Goal: Task Accomplishment & Management: Use online tool/utility

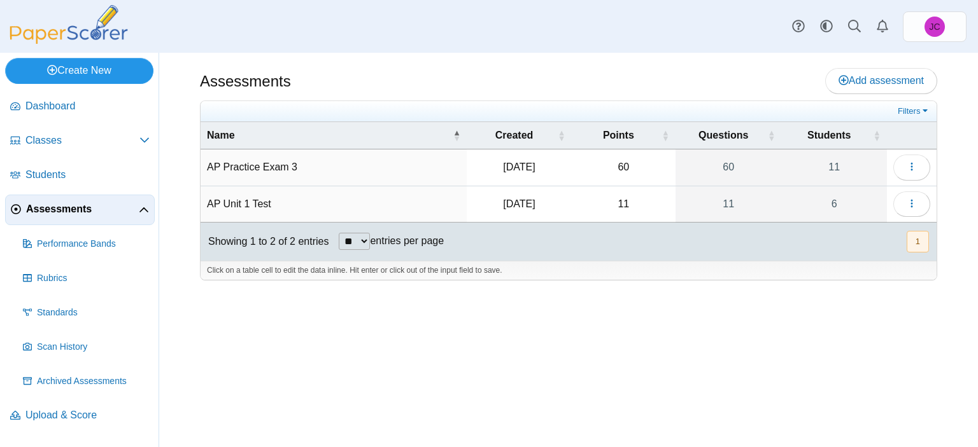
click at [102, 78] on link "Create New" at bounding box center [79, 70] width 148 height 25
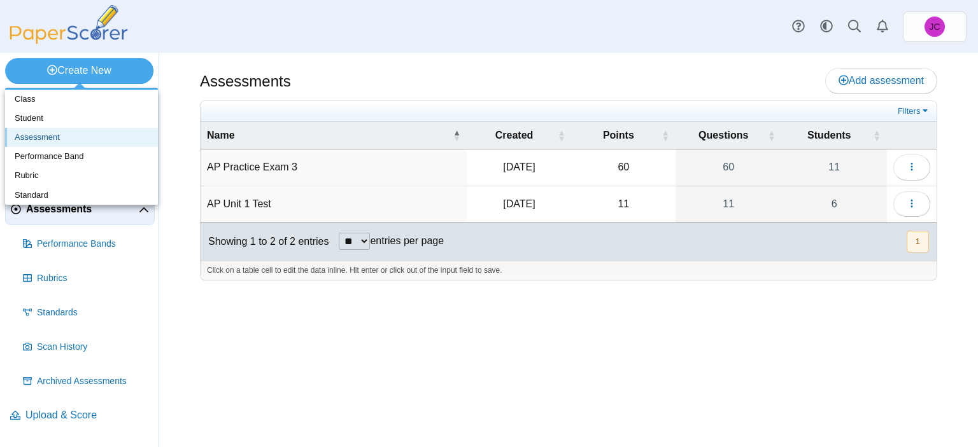
click at [51, 139] on link "Assessment" at bounding box center [81, 137] width 153 height 19
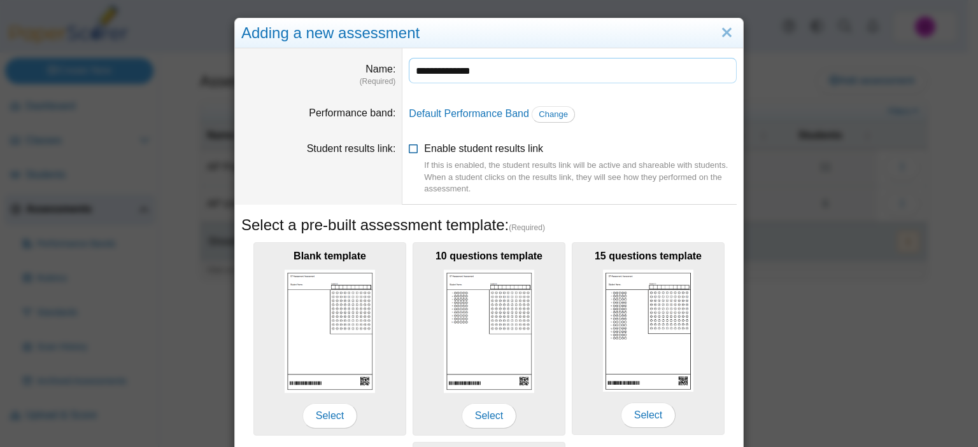
type input "**********"
click at [410, 146] on icon at bounding box center [414, 146] width 10 height 9
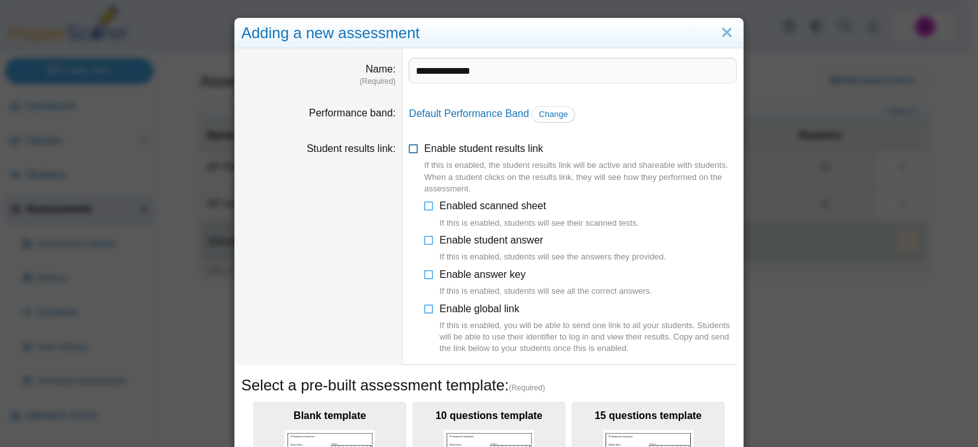
scroll to position [127, 0]
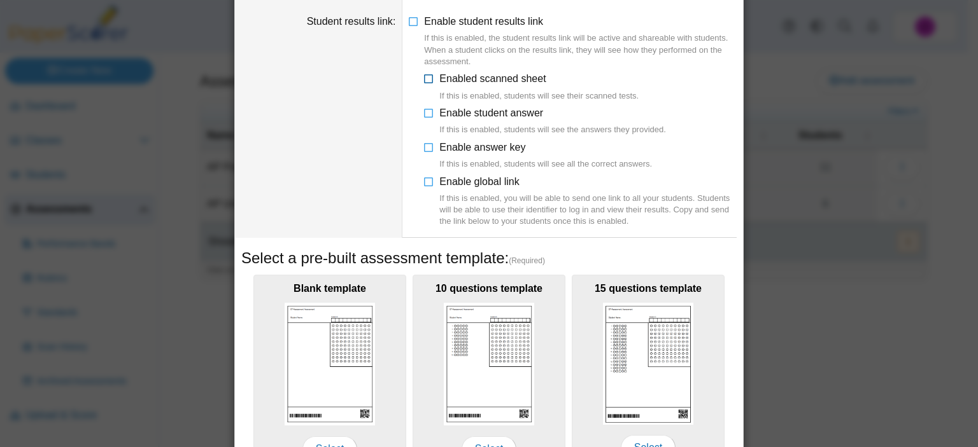
click at [424, 78] on icon at bounding box center [429, 76] width 10 height 9
click at [425, 76] on icon at bounding box center [429, 76] width 10 height 9
click at [424, 115] on icon at bounding box center [429, 110] width 10 height 9
click at [410, 21] on icon at bounding box center [414, 19] width 10 height 9
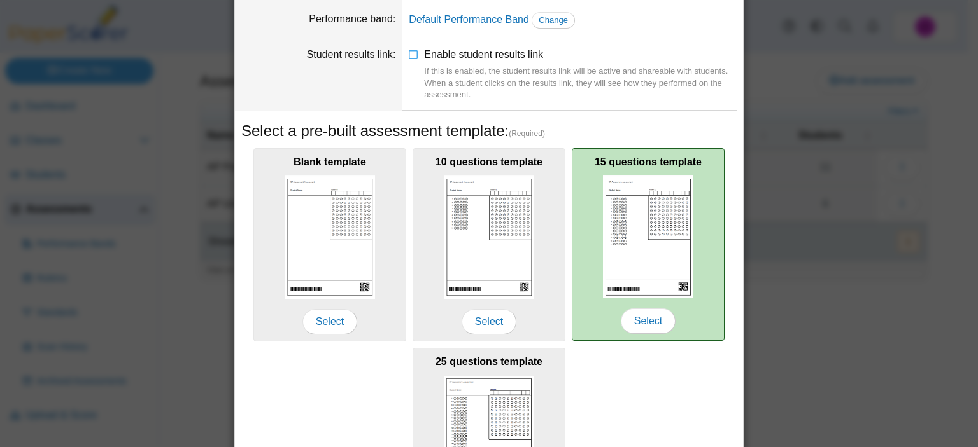
scroll to position [191, 0]
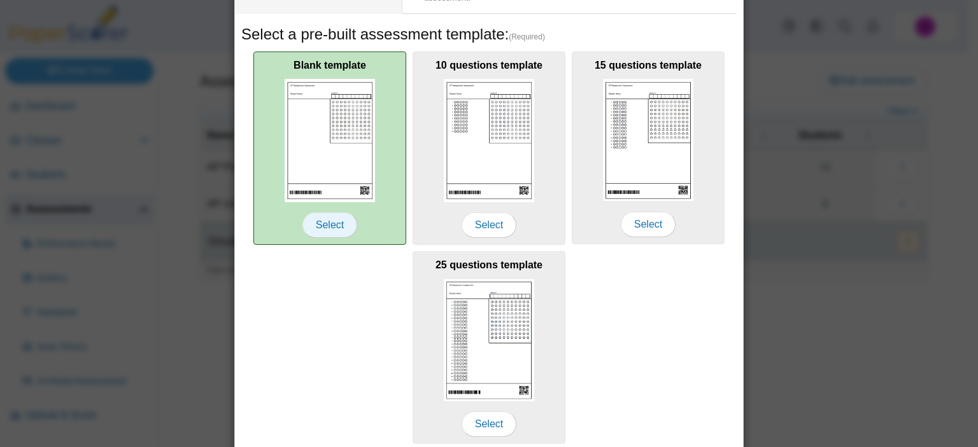
click at [341, 222] on span "Select" at bounding box center [329, 225] width 55 height 25
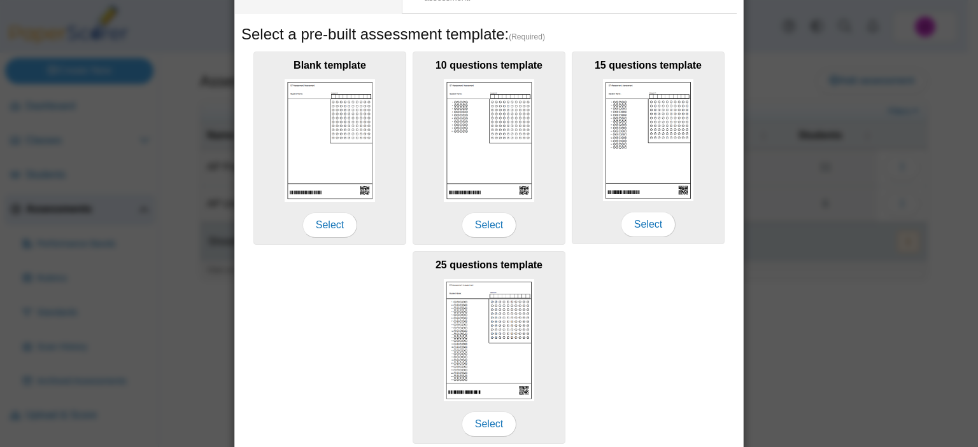
scroll to position [237, 0]
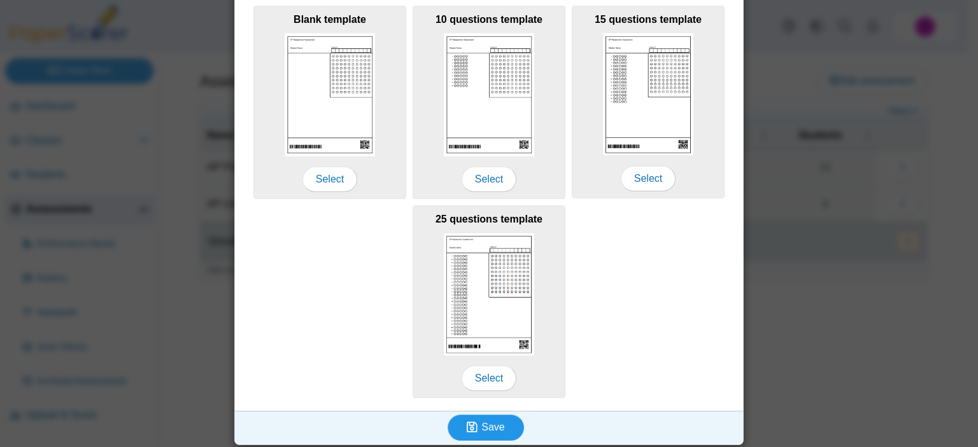
click at [463, 434] on button "Save" at bounding box center [485, 427] width 76 height 25
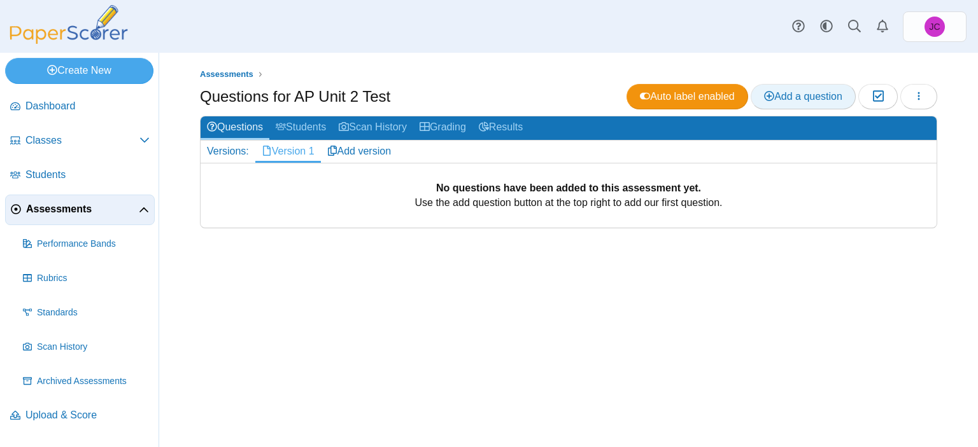
click at [776, 92] on span "Add a question" at bounding box center [803, 96] width 78 height 11
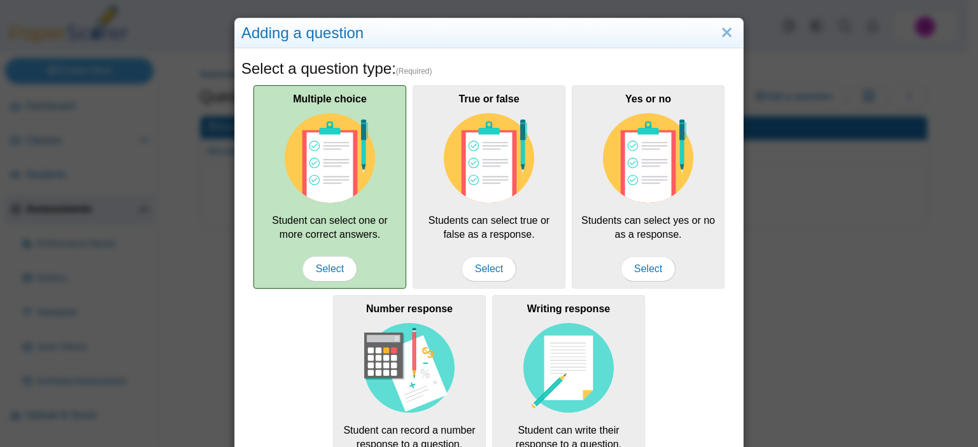
click at [291, 164] on img at bounding box center [329, 158] width 90 height 90
click at [313, 262] on span "Select" at bounding box center [329, 268] width 55 height 25
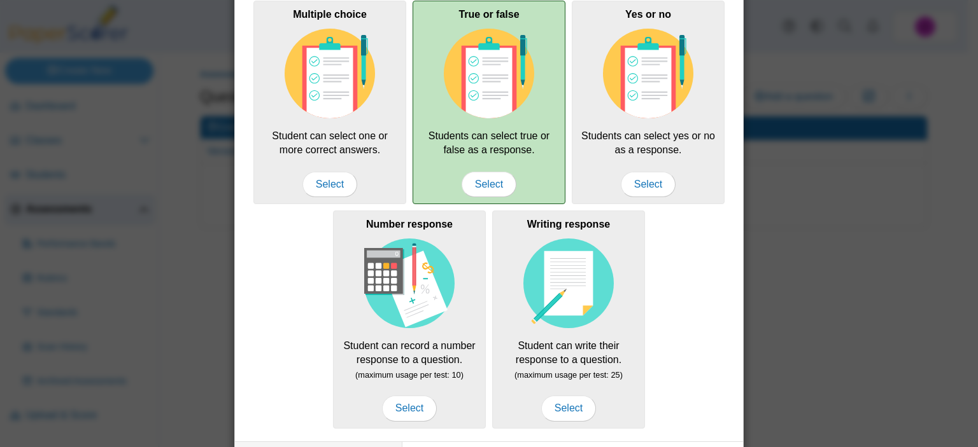
scroll to position [188, 0]
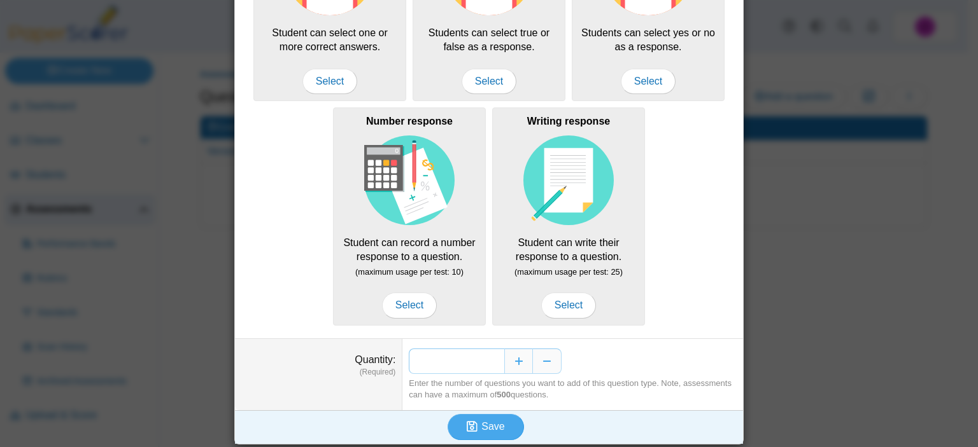
click at [481, 360] on input "*" at bounding box center [456, 361] width 95 height 25
type input "**"
click at [487, 425] on span "Save" at bounding box center [492, 426] width 23 height 11
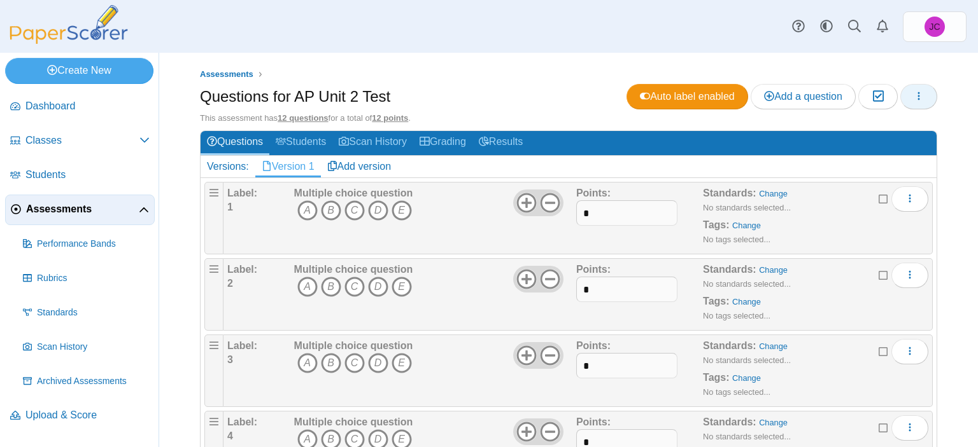
click at [900, 94] on button "button" at bounding box center [918, 96] width 37 height 25
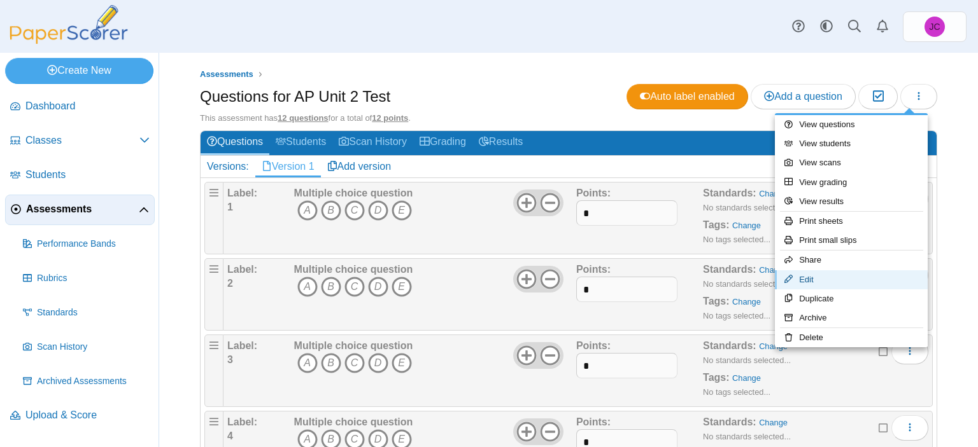
click at [823, 271] on link "Edit" at bounding box center [851, 279] width 153 height 19
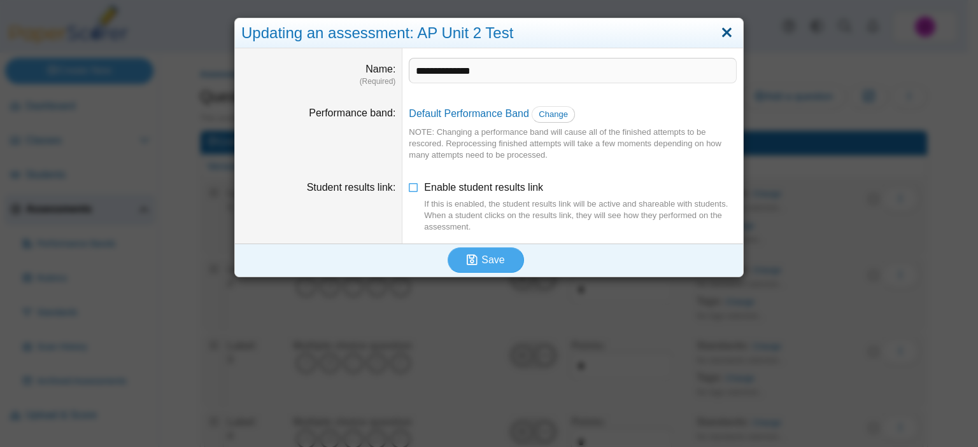
click at [723, 27] on link "Close" at bounding box center [727, 33] width 20 height 22
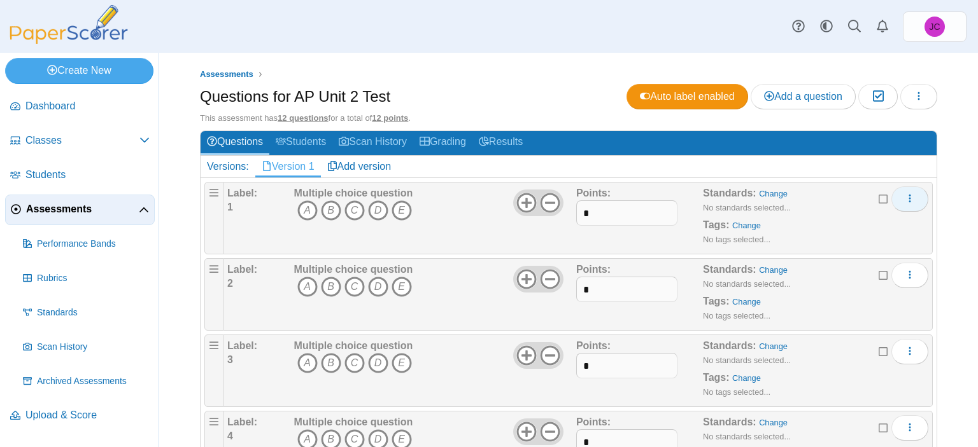
click at [904, 198] on icon "More options" at bounding box center [909, 198] width 10 height 10
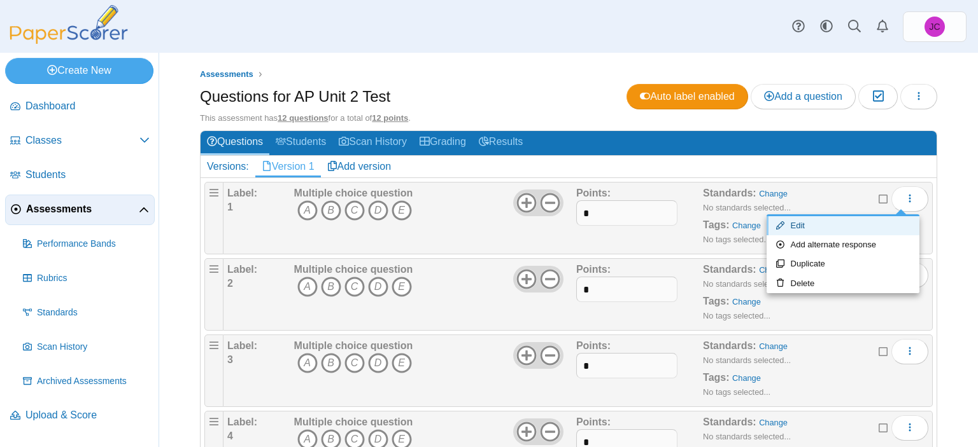
click at [881, 226] on link "Edit" at bounding box center [842, 225] width 153 height 19
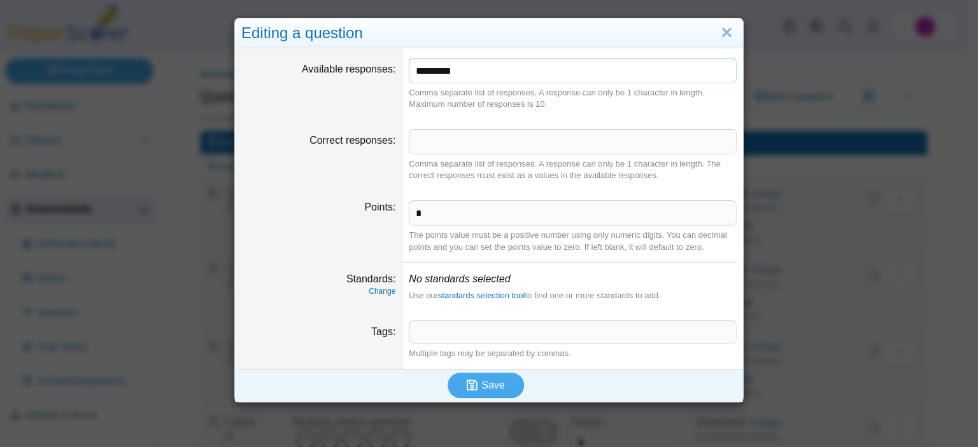
click at [490, 76] on input "*********" at bounding box center [573, 70] width 328 height 25
type input "*******"
click at [500, 386] on button "Save" at bounding box center [485, 385] width 76 height 25
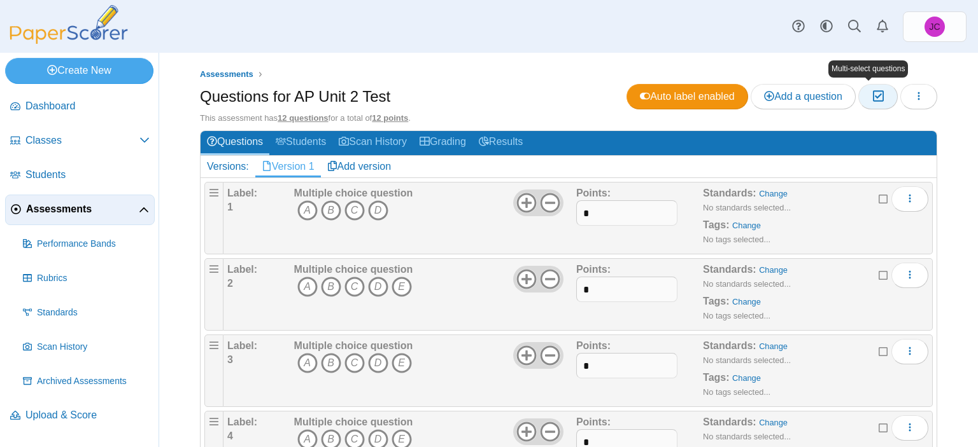
click at [860, 95] on button "Moderation 0" at bounding box center [877, 96] width 39 height 25
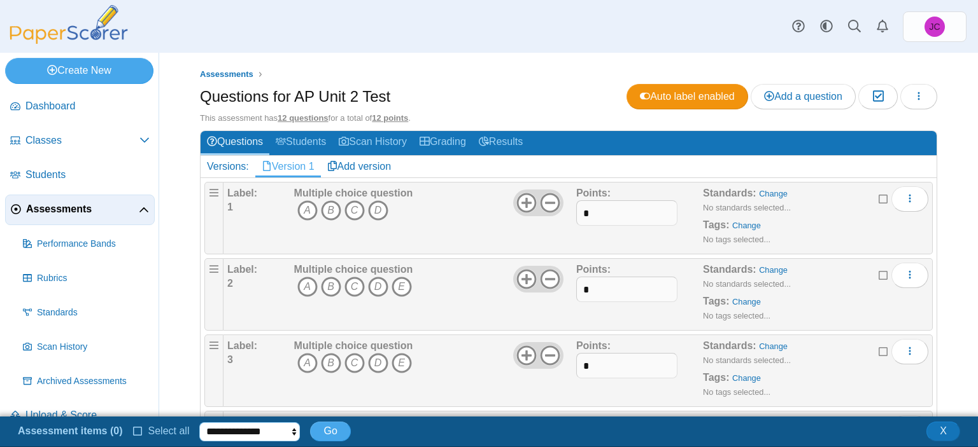
click at [227, 428] on select "**********" at bounding box center [249, 432] width 101 height 19
click at [127, 430] on ul "**********" at bounding box center [184, 432] width 333 height 22
click at [135, 428] on icon at bounding box center [138, 430] width 10 height 9
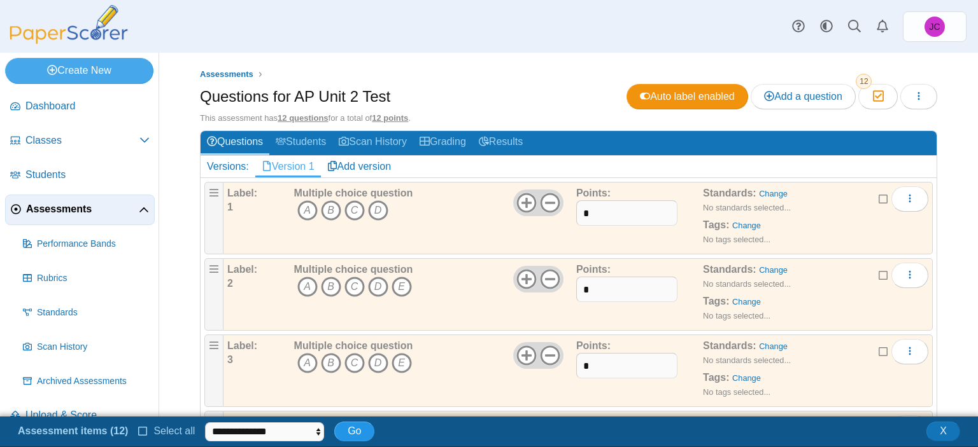
click at [361, 428] on button "Go" at bounding box center [354, 431] width 40 height 19
click at [904, 274] on icon "More options" at bounding box center [909, 275] width 10 height 10
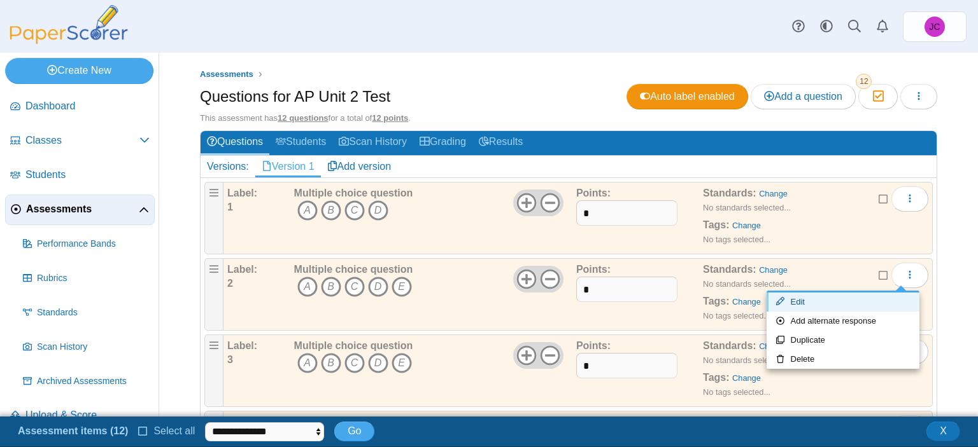
click at [861, 296] on link "Edit" at bounding box center [842, 302] width 153 height 19
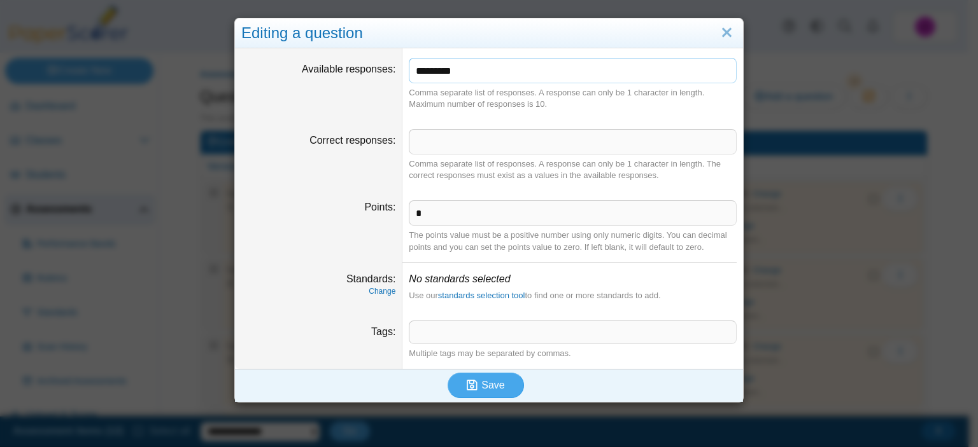
click at [481, 64] on input "*********" at bounding box center [573, 70] width 328 height 25
type input "*******"
click at [475, 384] on icon "submit" at bounding box center [474, 386] width 15 height 14
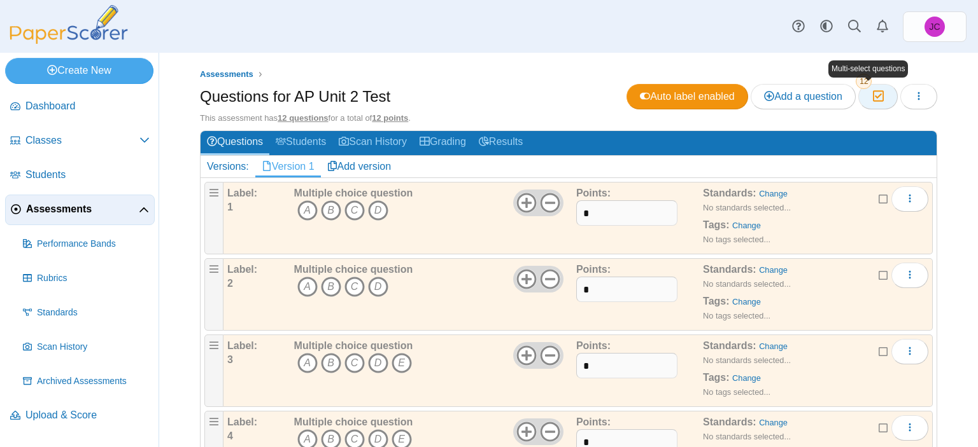
click at [858, 89] on button "Moderation 12" at bounding box center [877, 96] width 39 height 25
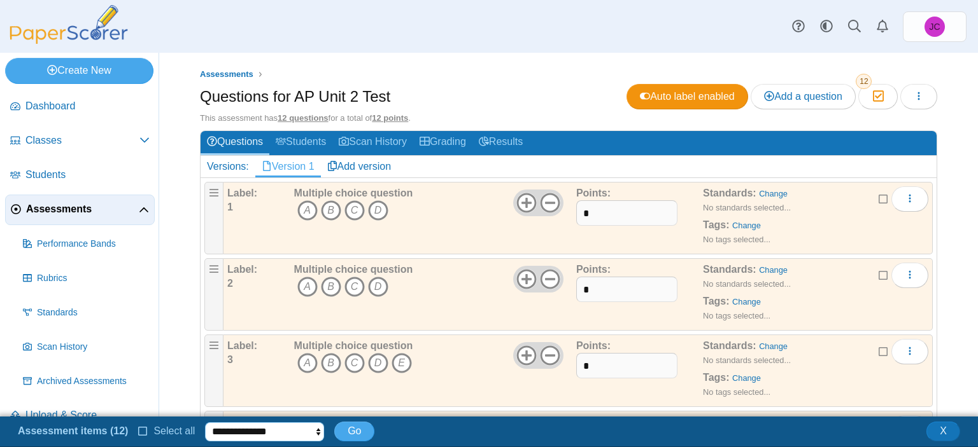
click at [277, 430] on select "**********" at bounding box center [264, 432] width 119 height 19
select select "******"
click at [205, 423] on select "**********" at bounding box center [264, 432] width 119 height 19
click at [356, 428] on button "Go" at bounding box center [354, 431] width 40 height 19
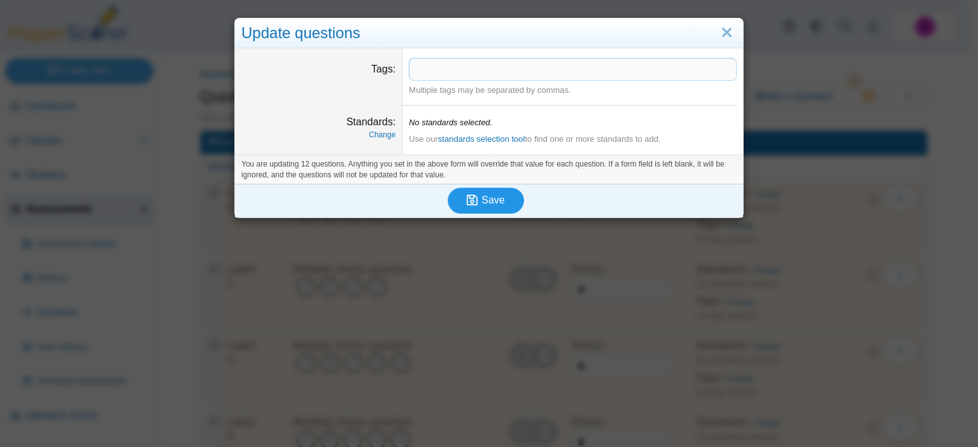
click at [485, 197] on span "Save" at bounding box center [492, 200] width 23 height 11
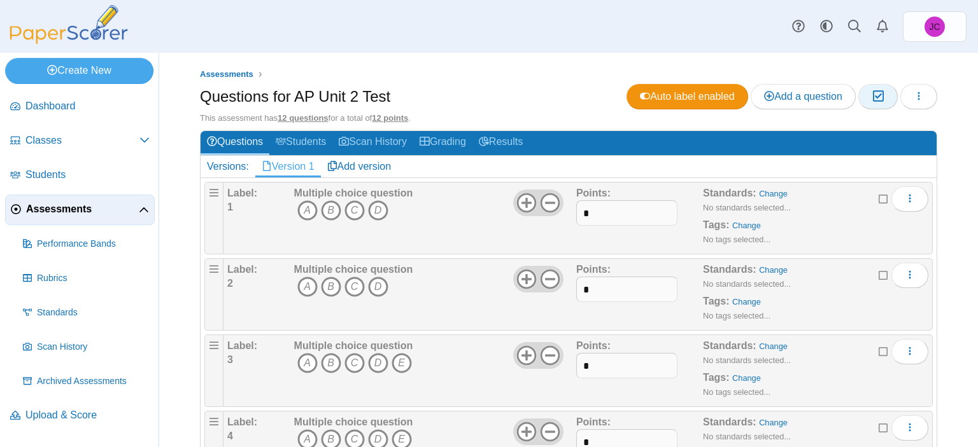
click at [871, 99] on icon "button" at bounding box center [877, 96] width 12 height 11
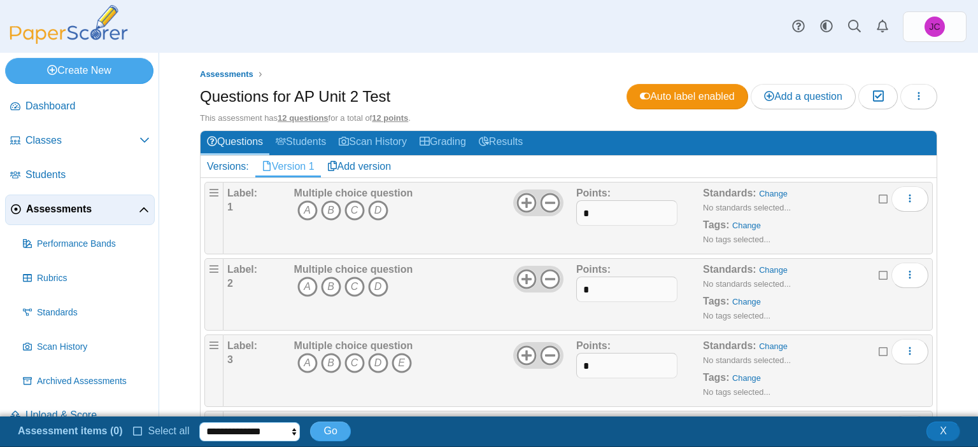
click at [226, 435] on select "**********" at bounding box center [249, 432] width 101 height 19
click at [133, 432] on icon at bounding box center [138, 430] width 10 height 9
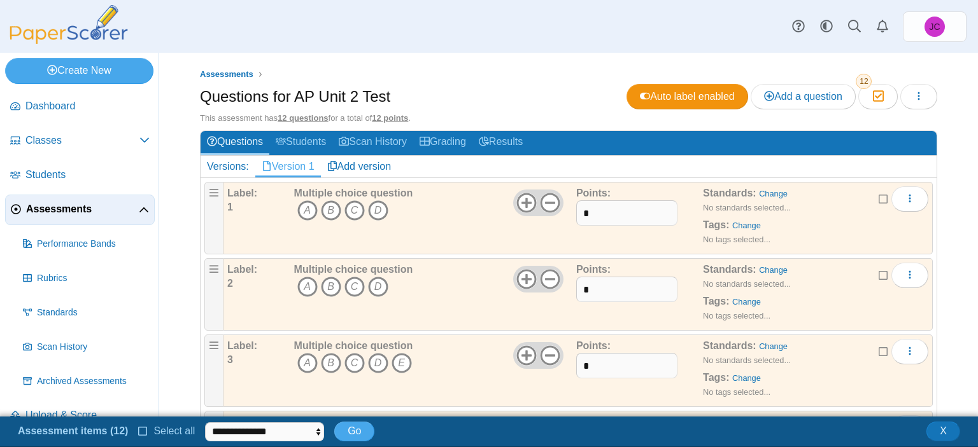
click at [878, 197] on icon at bounding box center [883, 197] width 10 height 9
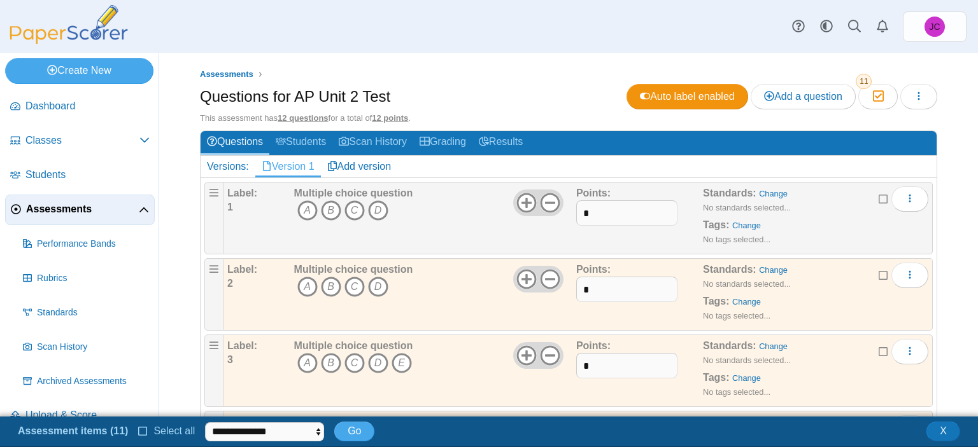
click at [878, 270] on icon at bounding box center [883, 274] width 10 height 9
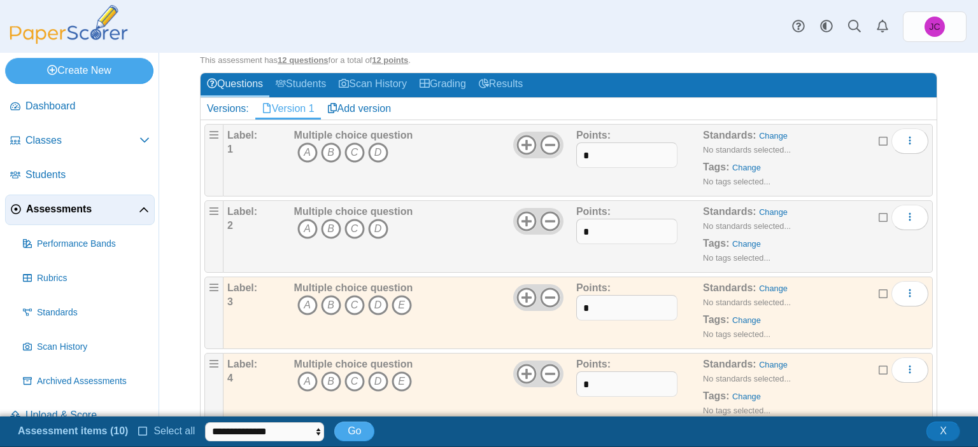
scroll to position [127, 0]
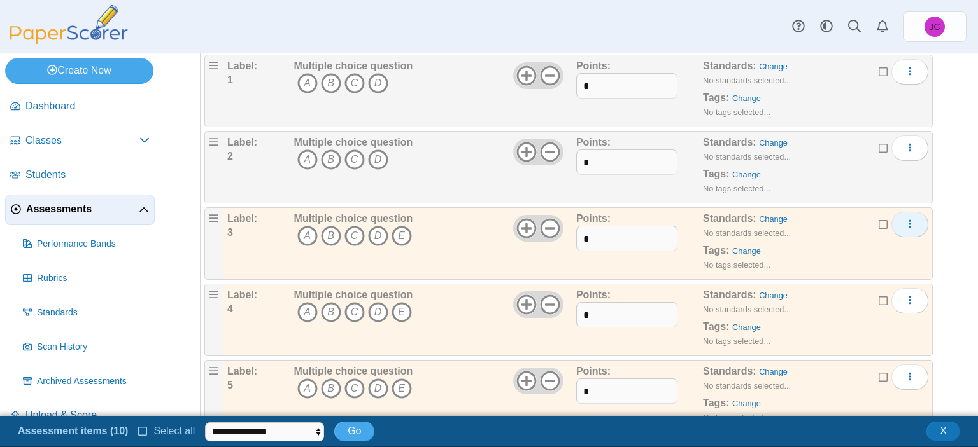
click at [894, 218] on button "More options" at bounding box center [909, 224] width 37 height 25
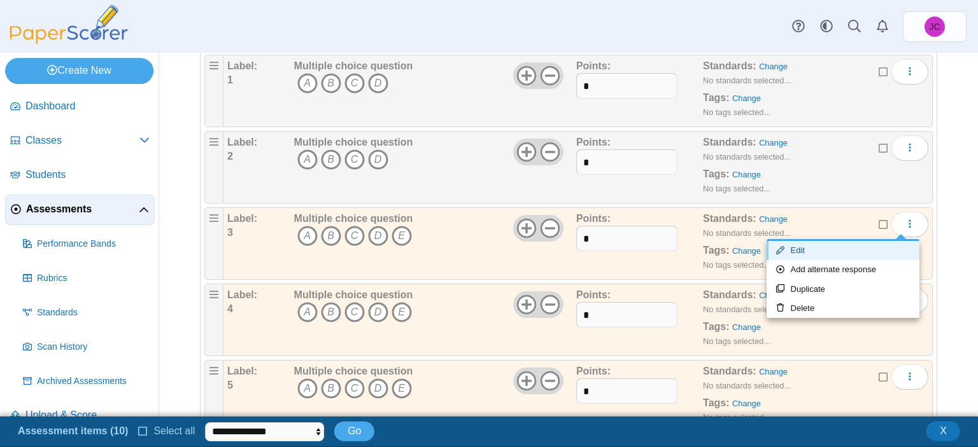
click at [876, 244] on link "Edit" at bounding box center [842, 250] width 153 height 19
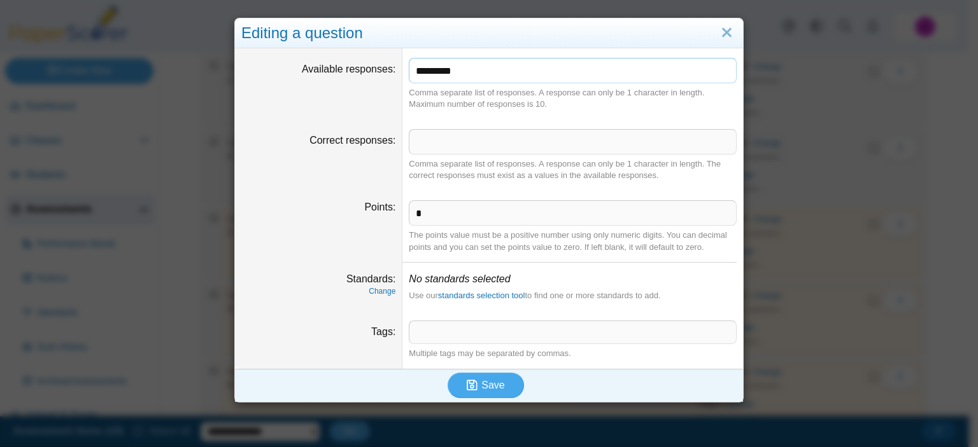
click at [507, 76] on input "*********" at bounding box center [573, 70] width 328 height 25
type input "*******"
click at [489, 395] on button "Save" at bounding box center [485, 385] width 76 height 25
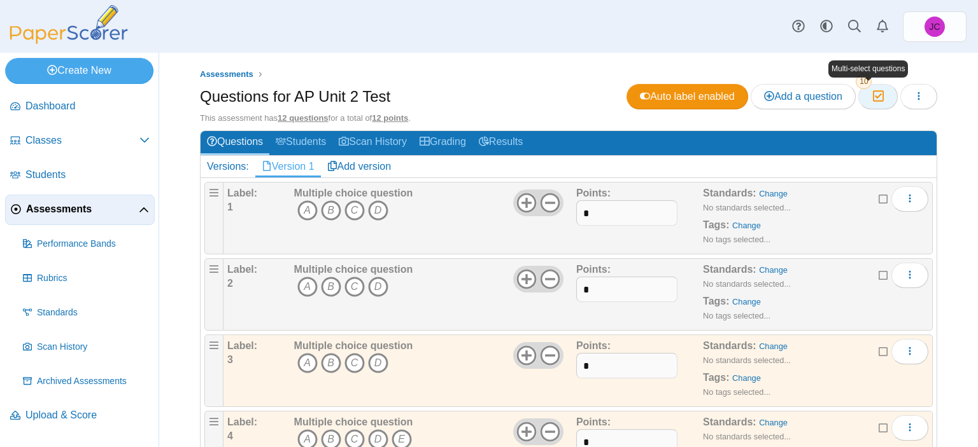
click at [871, 92] on icon "button" at bounding box center [877, 96] width 12 height 11
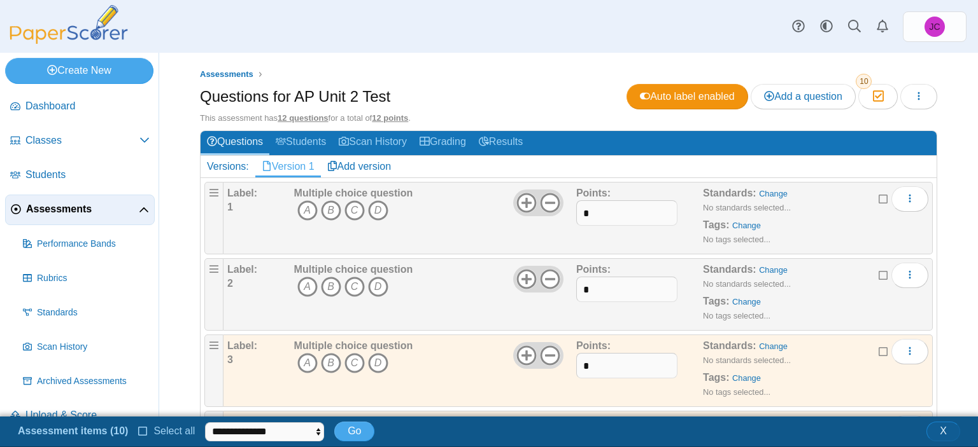
click at [944, 434] on span "X" at bounding box center [942, 431] width 7 height 11
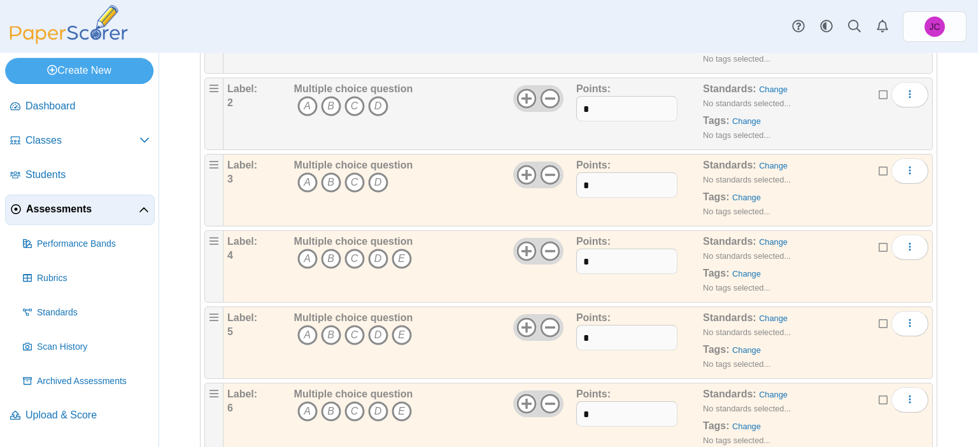
scroll to position [191, 0]
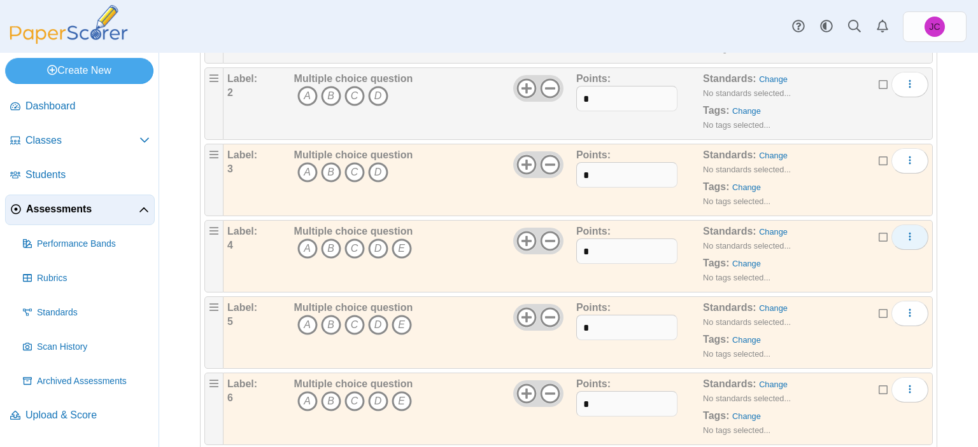
click at [904, 238] on icon "More options" at bounding box center [909, 237] width 10 height 10
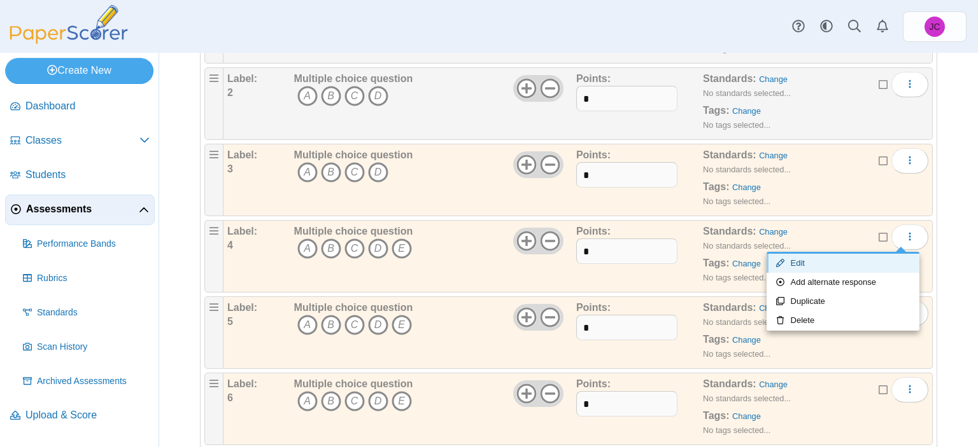
click at [850, 265] on link "Edit" at bounding box center [842, 263] width 153 height 19
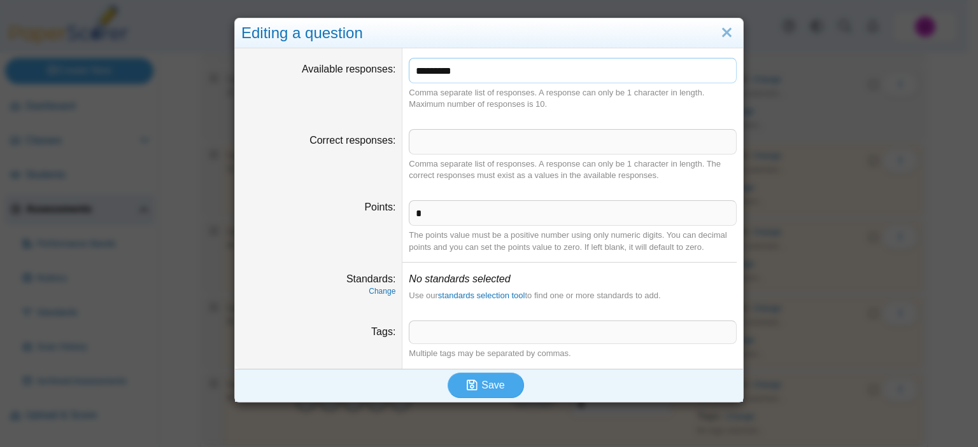
click at [500, 71] on input "*********" at bounding box center [573, 70] width 328 height 25
type input "*******"
click at [471, 384] on icon "submit" at bounding box center [472, 385] width 11 height 12
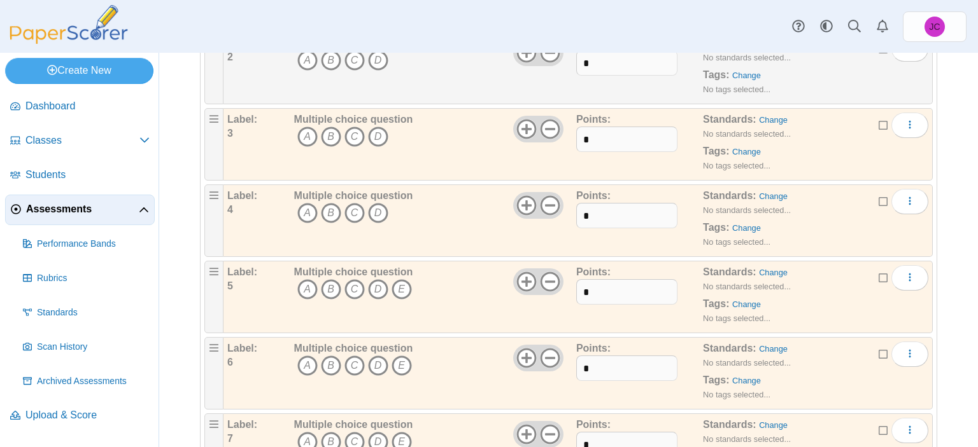
scroll to position [255, 0]
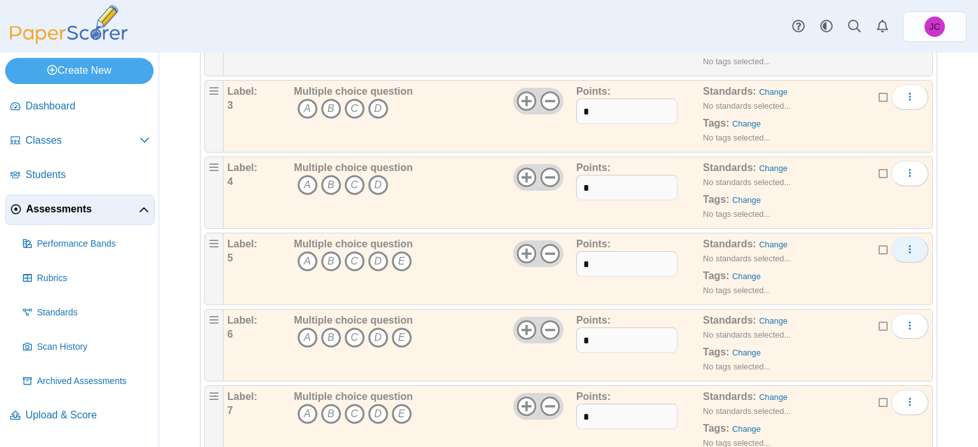
click at [906, 246] on button "More options" at bounding box center [909, 249] width 37 height 25
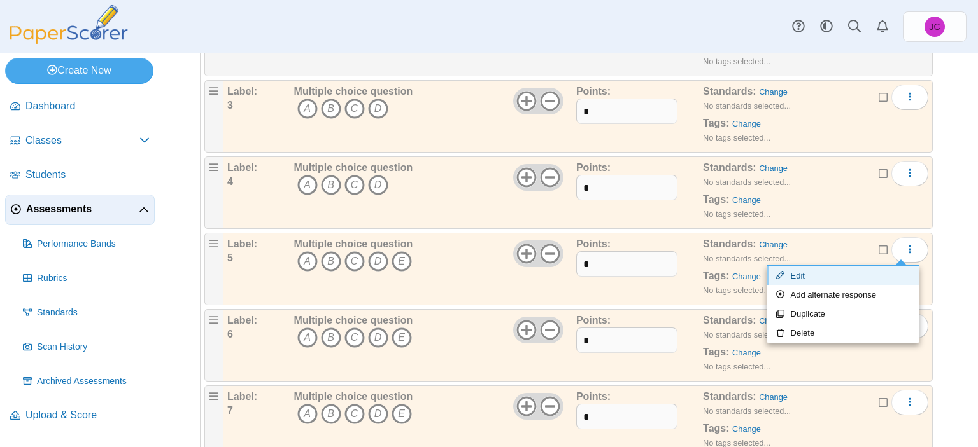
click at [845, 279] on link "Edit" at bounding box center [842, 276] width 153 height 19
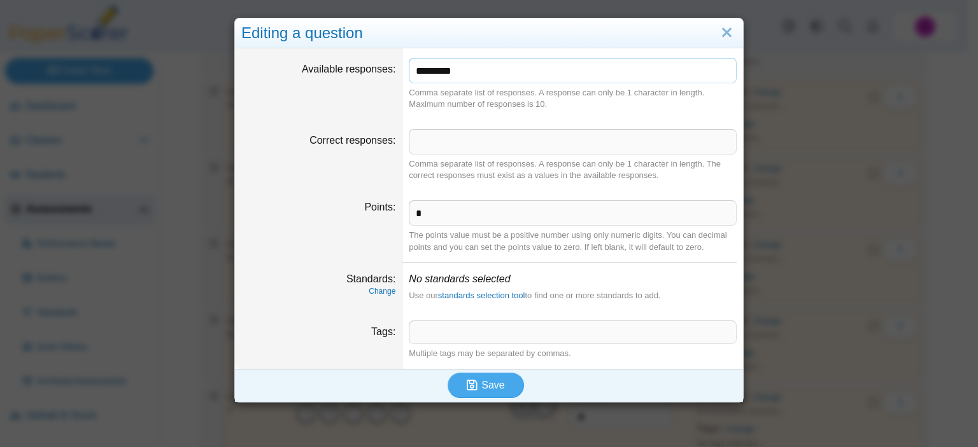
click at [498, 73] on input "*********" at bounding box center [573, 70] width 328 height 25
type input "*******"
click at [481, 382] on span "Save" at bounding box center [492, 385] width 23 height 11
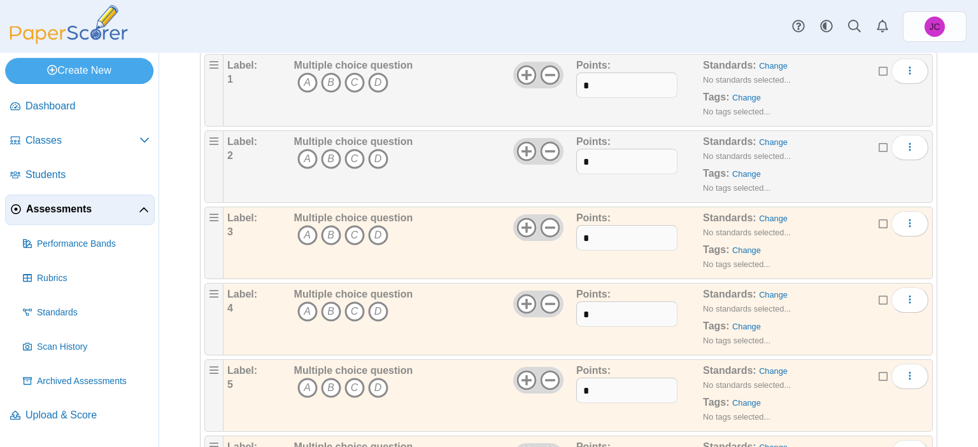
scroll to position [255, 0]
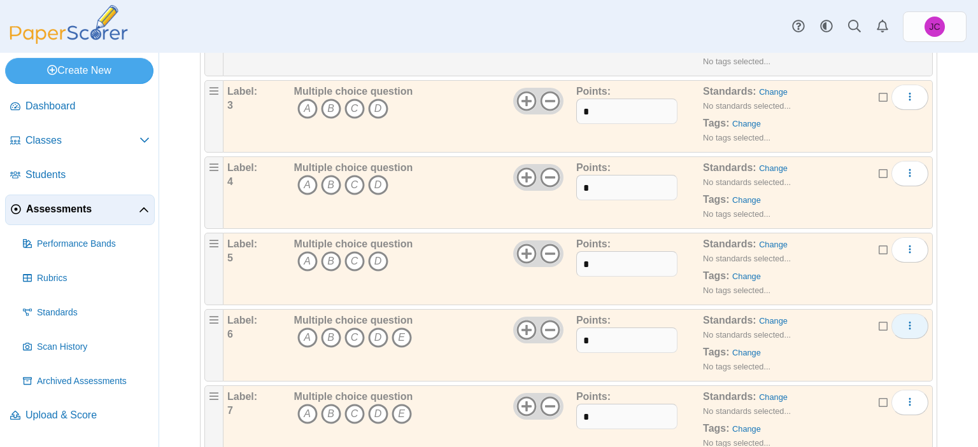
click at [904, 326] on icon "More options" at bounding box center [909, 326] width 10 height 10
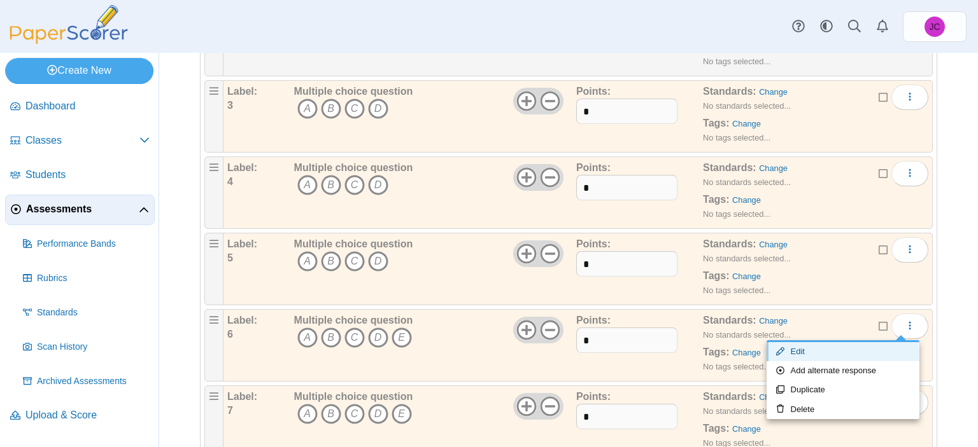
click at [878, 348] on link "Edit" at bounding box center [842, 351] width 153 height 19
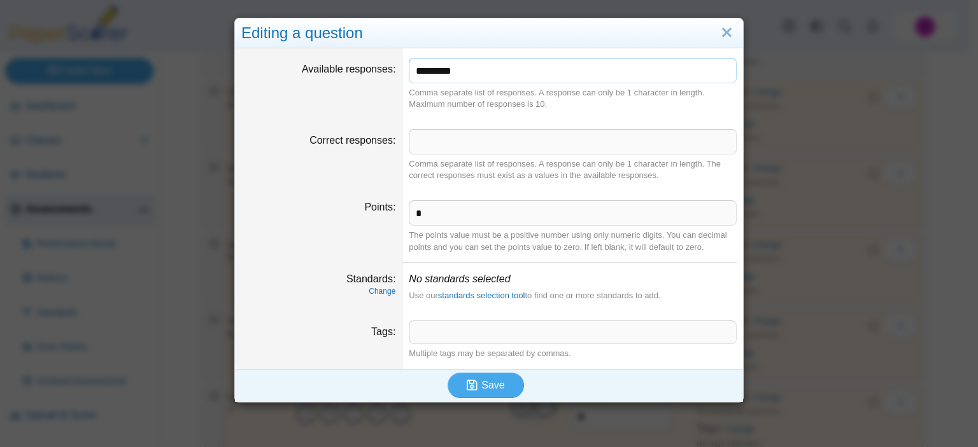
click at [568, 74] on input "*********" at bounding box center [573, 70] width 328 height 25
type input "*******"
click at [472, 393] on button "Save" at bounding box center [485, 385] width 76 height 25
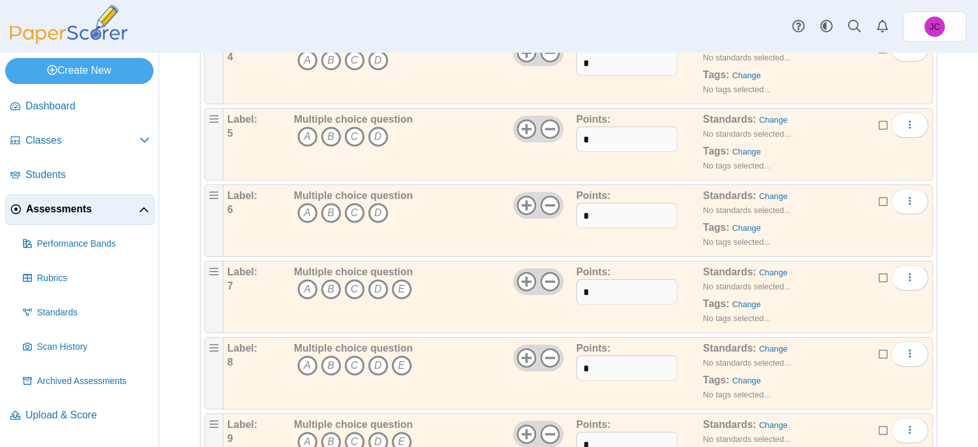
scroll to position [382, 0]
click at [906, 272] on button "More options" at bounding box center [909, 275] width 37 height 25
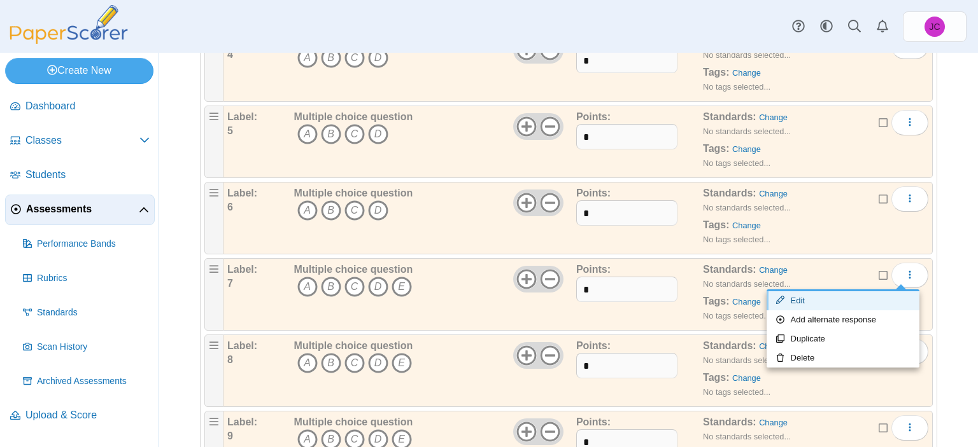
click at [863, 297] on link "Edit" at bounding box center [842, 300] width 153 height 19
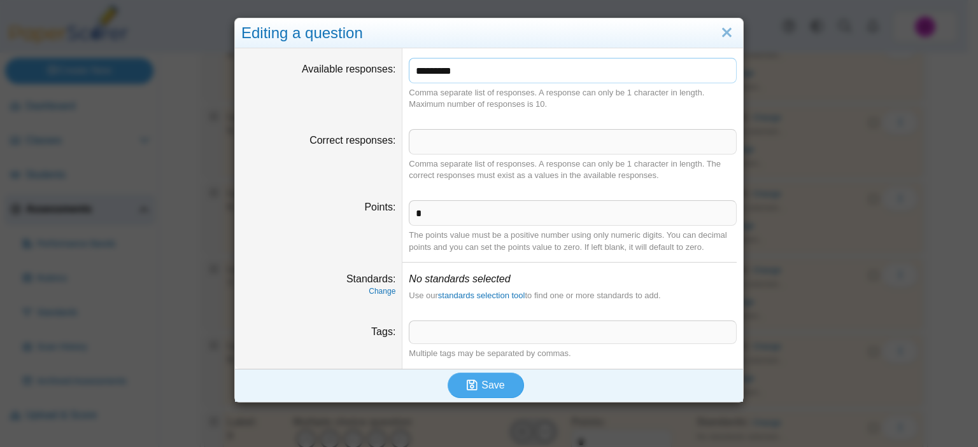
click at [496, 76] on input "*********" at bounding box center [573, 70] width 328 height 25
type input "*******"
click at [481, 381] on span "Save" at bounding box center [492, 385] width 23 height 11
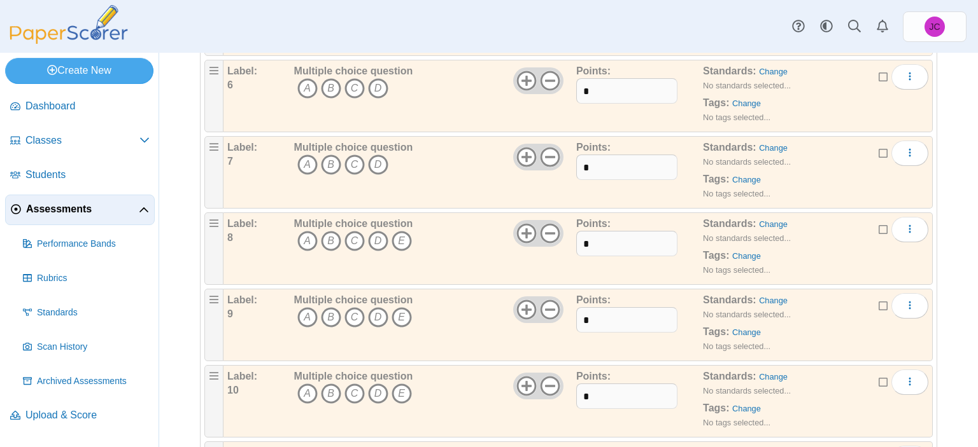
scroll to position [509, 0]
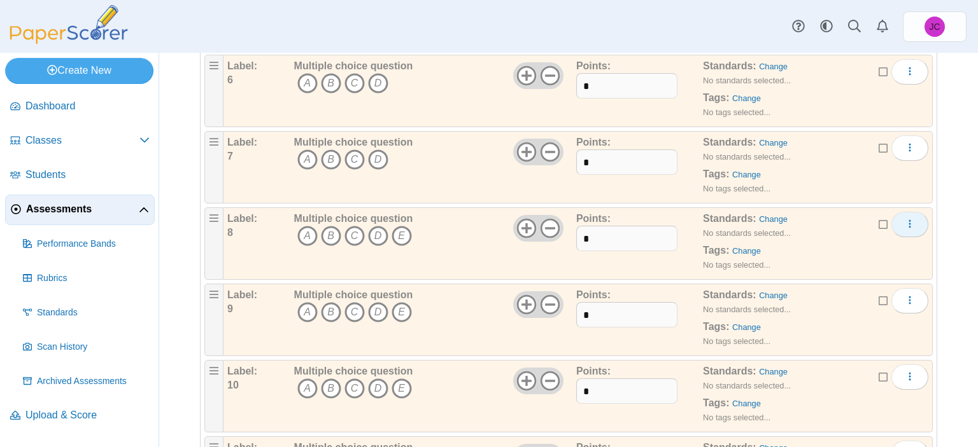
click at [911, 218] on button "More options" at bounding box center [909, 224] width 37 height 25
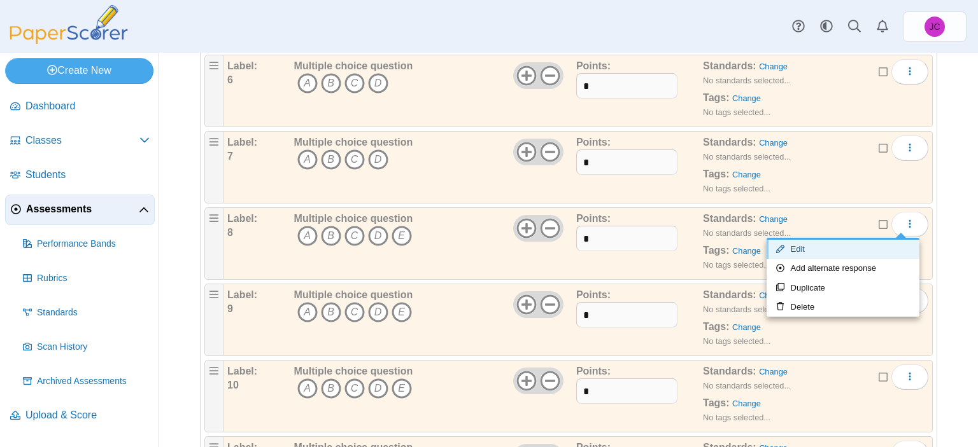
click at [837, 246] on link "Edit" at bounding box center [842, 249] width 153 height 19
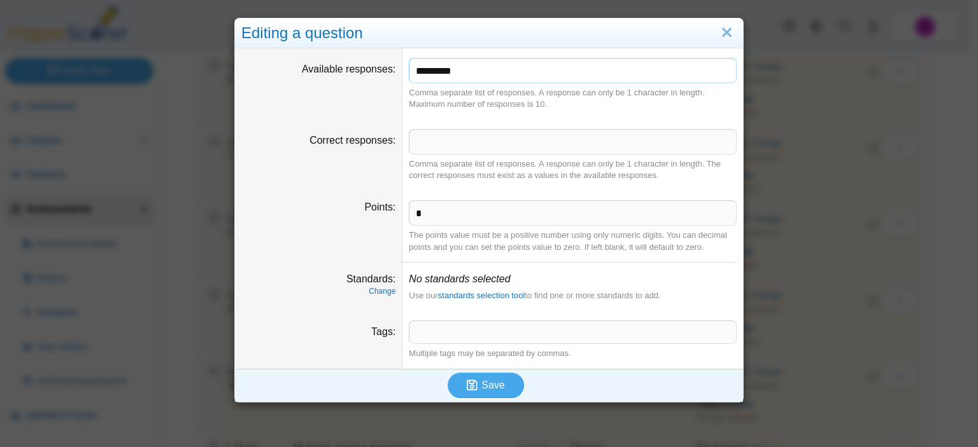
click at [512, 67] on input "*********" at bounding box center [573, 70] width 328 height 25
type input "*******"
click at [467, 379] on icon "submit" at bounding box center [472, 385] width 11 height 12
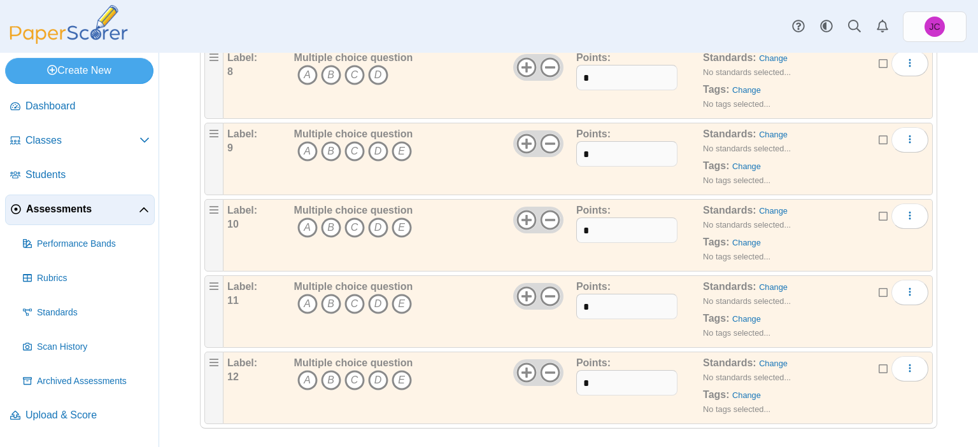
scroll to position [671, 0]
click at [894, 134] on button "More options" at bounding box center [909, 138] width 37 height 25
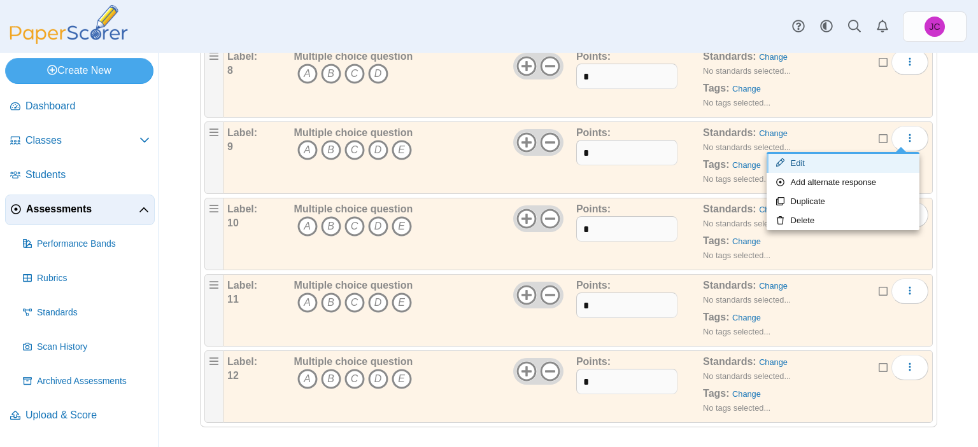
click at [848, 169] on link "Edit" at bounding box center [842, 163] width 153 height 19
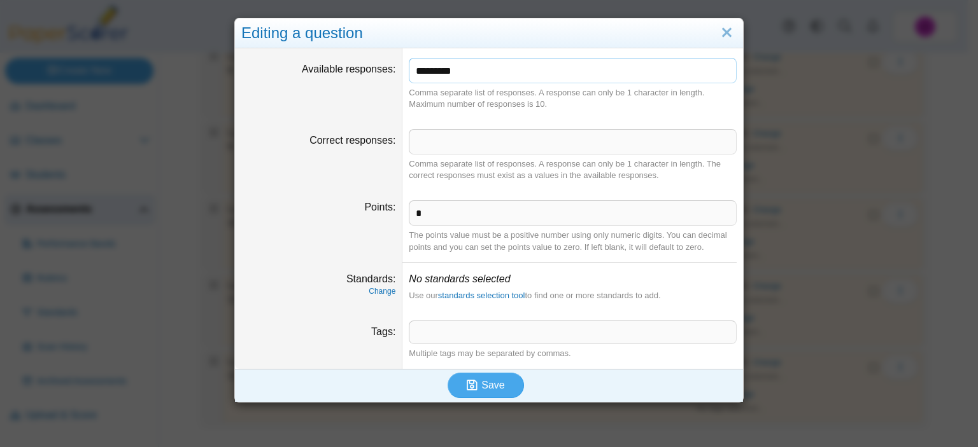
click at [626, 76] on input "*********" at bounding box center [573, 70] width 328 height 25
type input "*******"
click at [499, 381] on button "Save" at bounding box center [485, 385] width 76 height 25
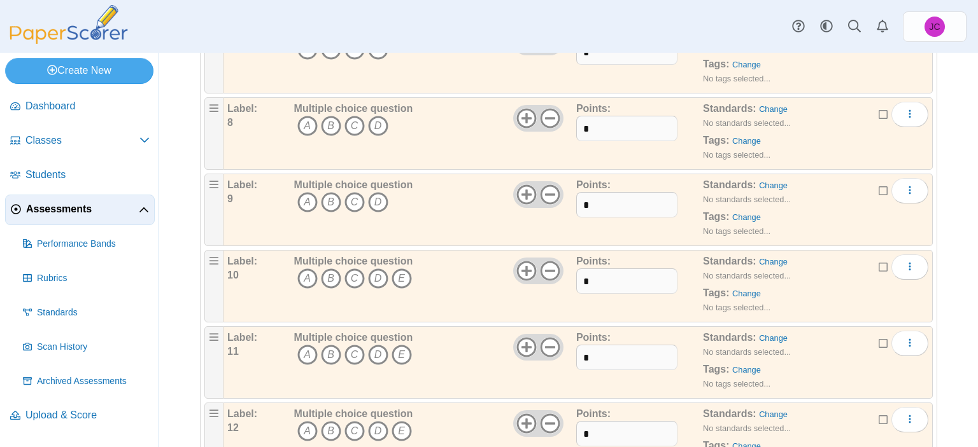
scroll to position [671, 0]
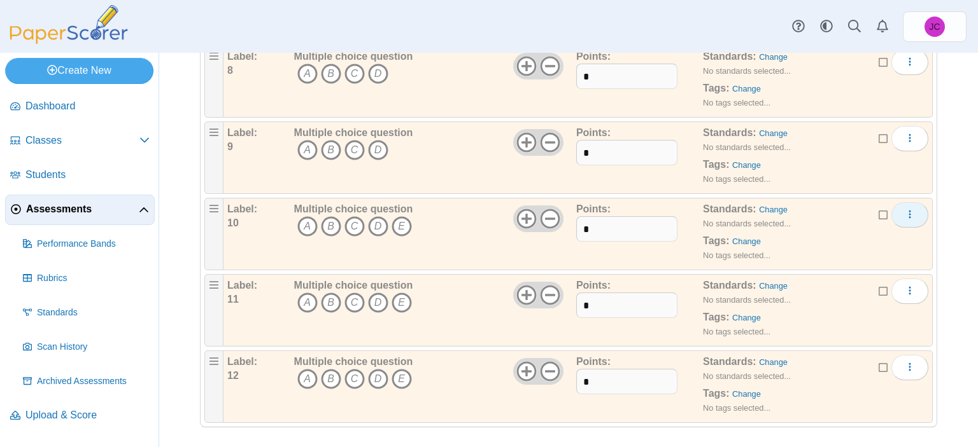
click at [904, 212] on icon "More options" at bounding box center [909, 214] width 10 height 10
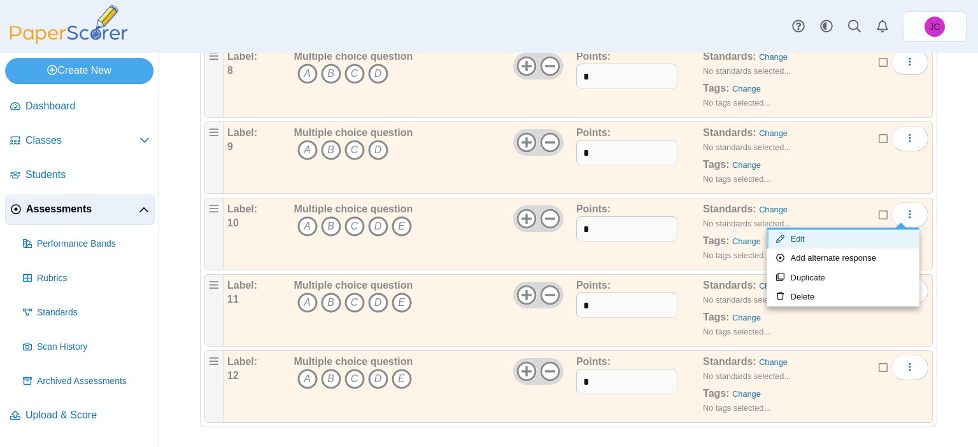
click at [888, 238] on link "Edit" at bounding box center [842, 239] width 153 height 19
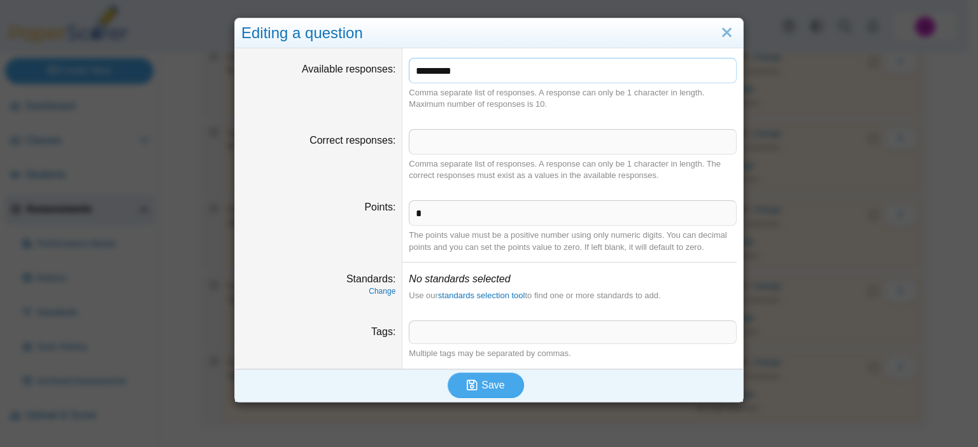
click at [488, 63] on input "*********" at bounding box center [573, 70] width 328 height 25
type input "*******"
click at [470, 381] on use "submit" at bounding box center [472, 385] width 11 height 11
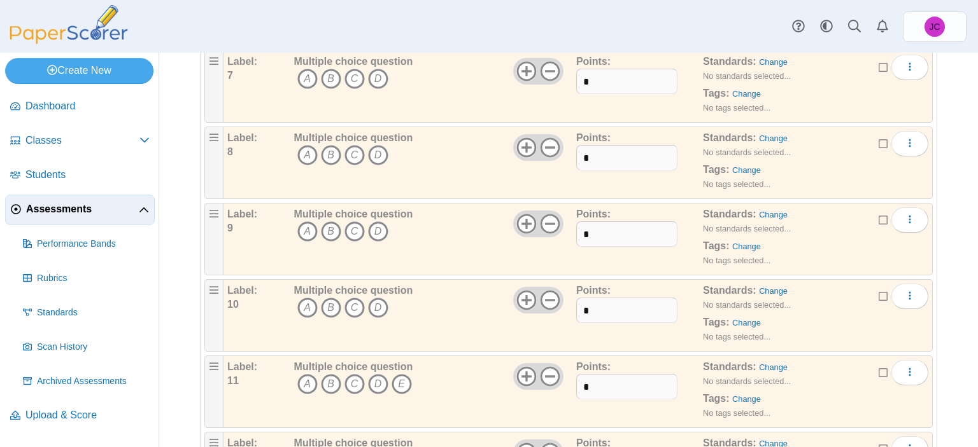
scroll to position [671, 0]
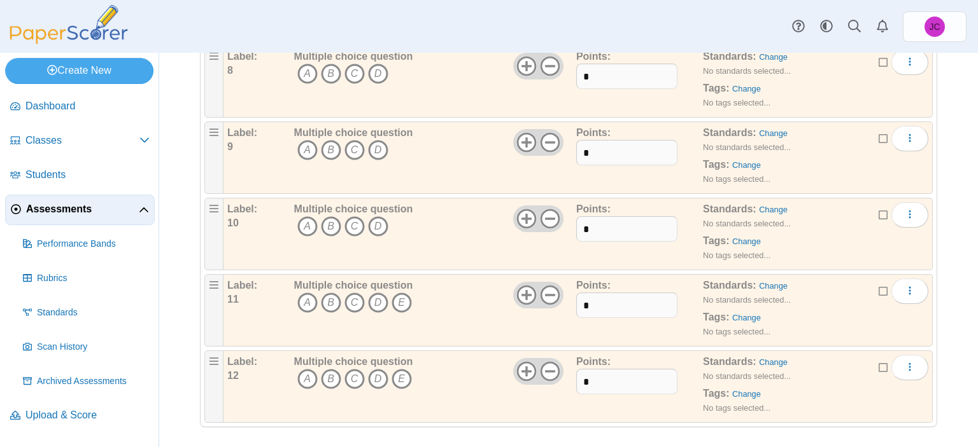
click at [918, 274] on div "Label: 11 Multiple choice question A B C D E Points:" at bounding box center [577, 310] width 709 height 73
click at [904, 286] on icon "More options" at bounding box center [909, 291] width 10 height 10
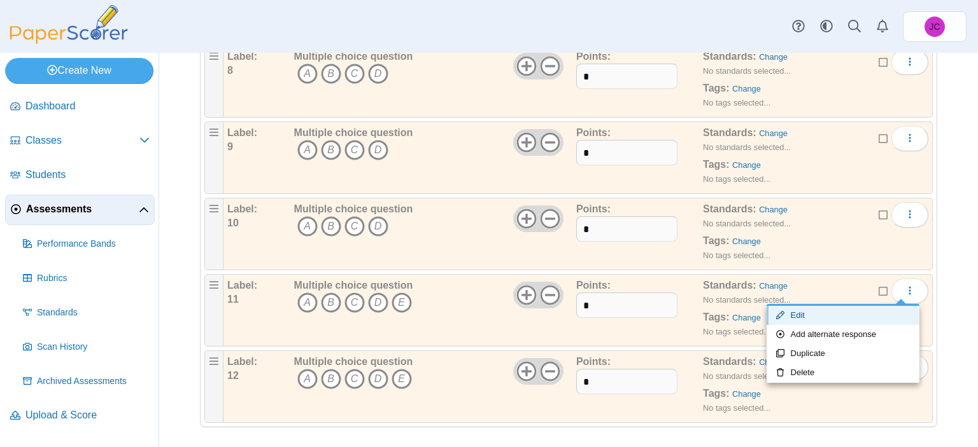
click at [870, 324] on link "Edit" at bounding box center [842, 315] width 153 height 19
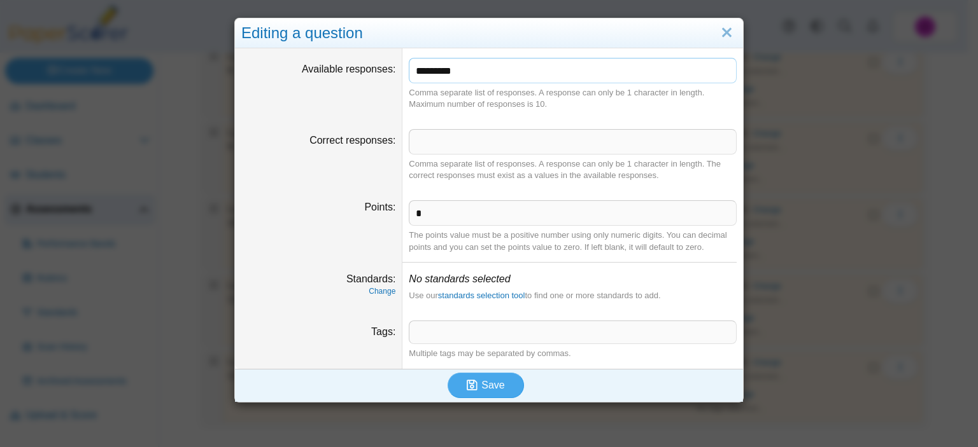
click at [515, 78] on input "*********" at bounding box center [573, 70] width 328 height 25
type input "*******"
click at [486, 375] on button "Save" at bounding box center [485, 385] width 76 height 25
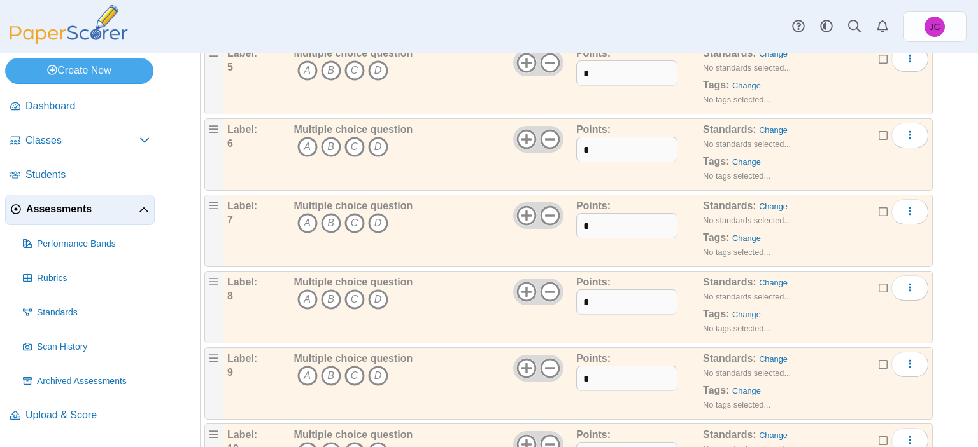
scroll to position [671, 0]
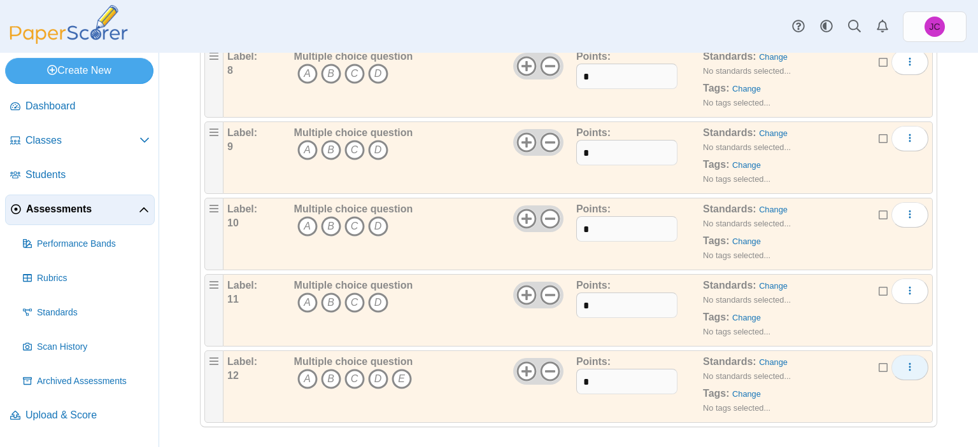
click at [909, 359] on button "More options" at bounding box center [909, 367] width 37 height 25
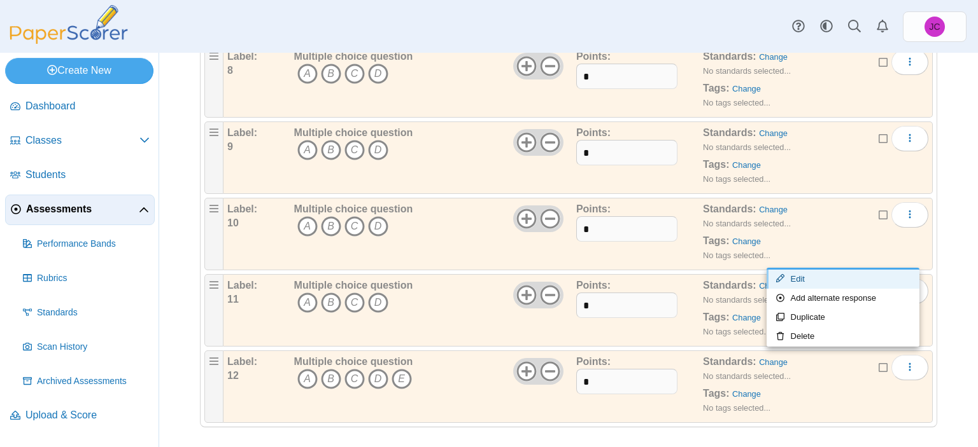
click at [866, 280] on link "Edit" at bounding box center [842, 279] width 153 height 19
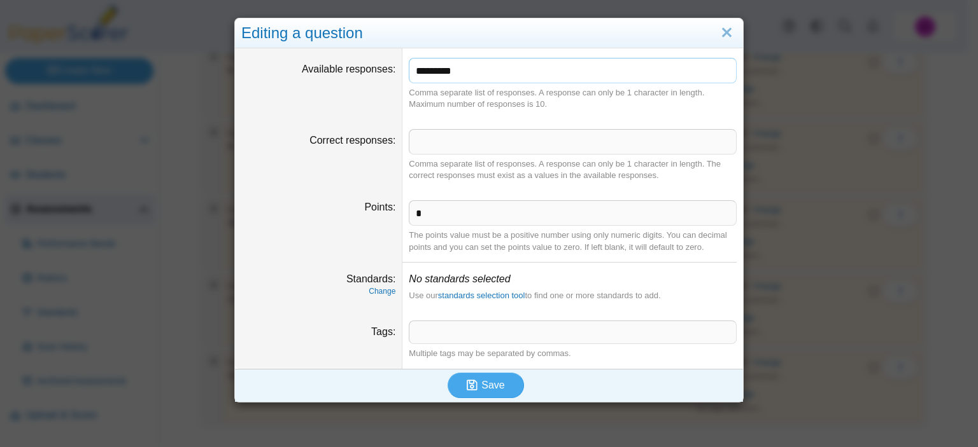
click at [504, 71] on input "*********" at bounding box center [573, 70] width 328 height 25
type input "*******"
click at [472, 391] on icon "submit" at bounding box center [472, 385] width 11 height 12
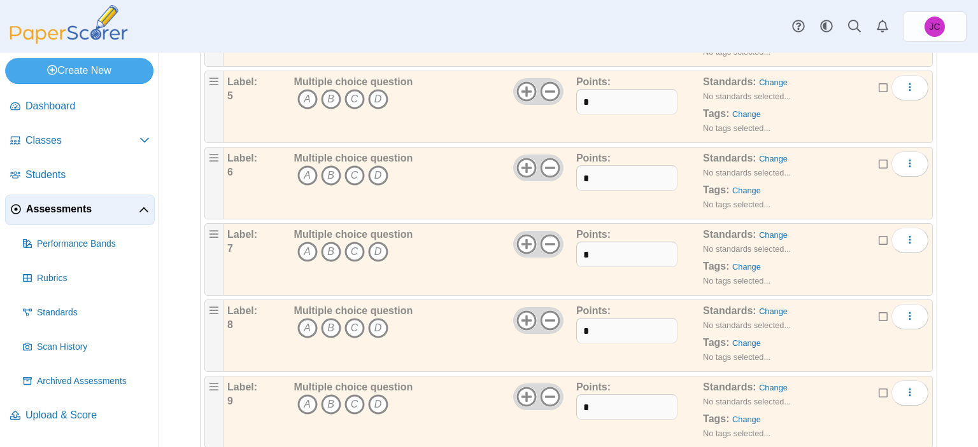
scroll to position [223, 0]
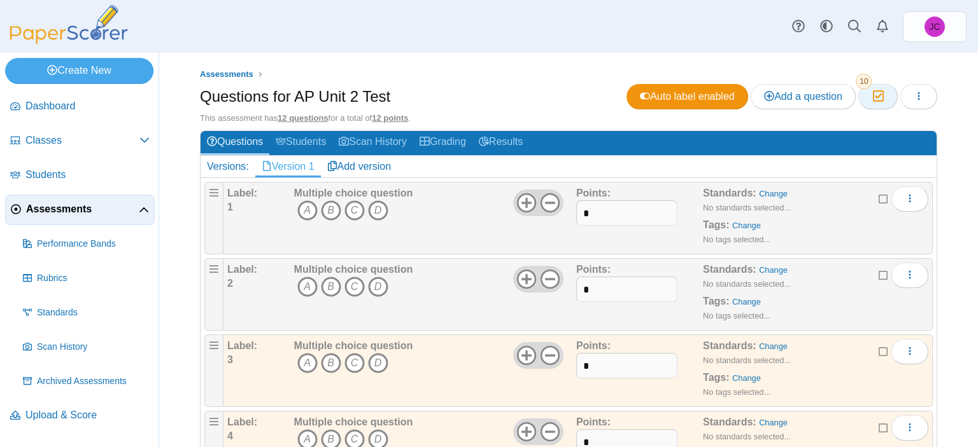
click at [858, 95] on button "Moderation 10" at bounding box center [877, 96] width 39 height 25
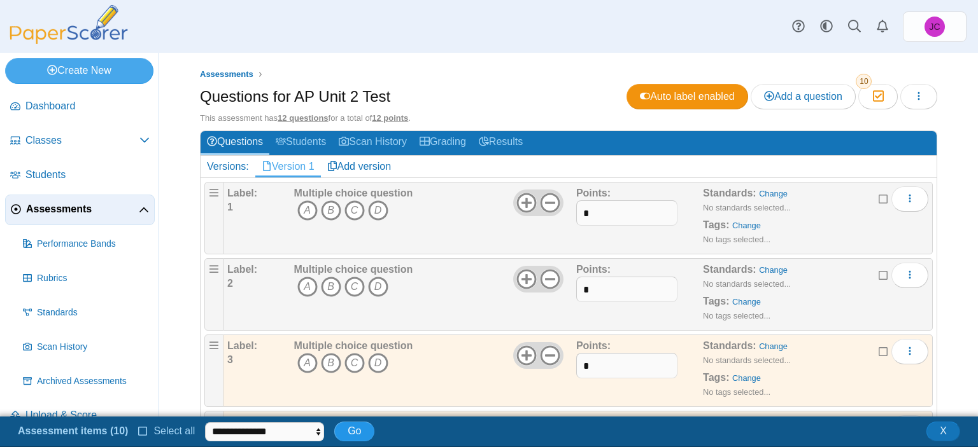
click at [361, 435] on button "Go" at bounding box center [354, 431] width 40 height 19
click at [334, 432] on button "Go" at bounding box center [354, 431] width 40 height 19
click at [952, 430] on button "X" at bounding box center [943, 431] width 34 height 19
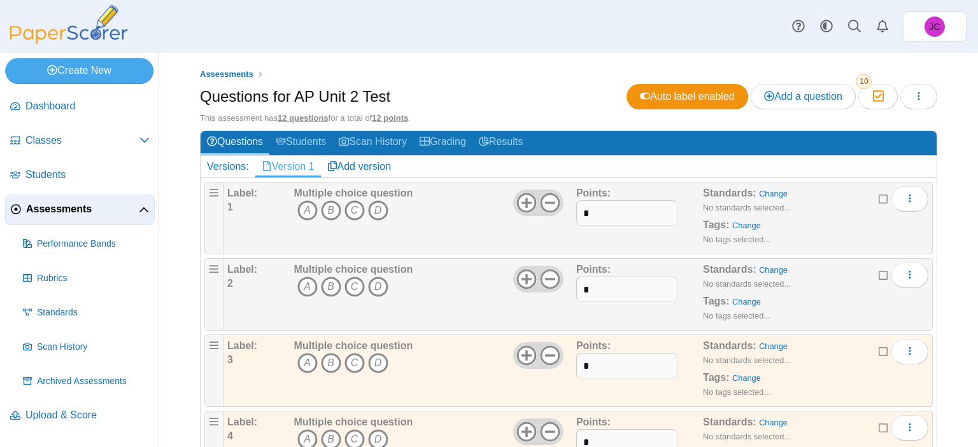
click at [215, 164] on div "Versions:" at bounding box center [227, 167] width 55 height 22
click at [858, 95] on button "Moderation 10" at bounding box center [877, 96] width 39 height 25
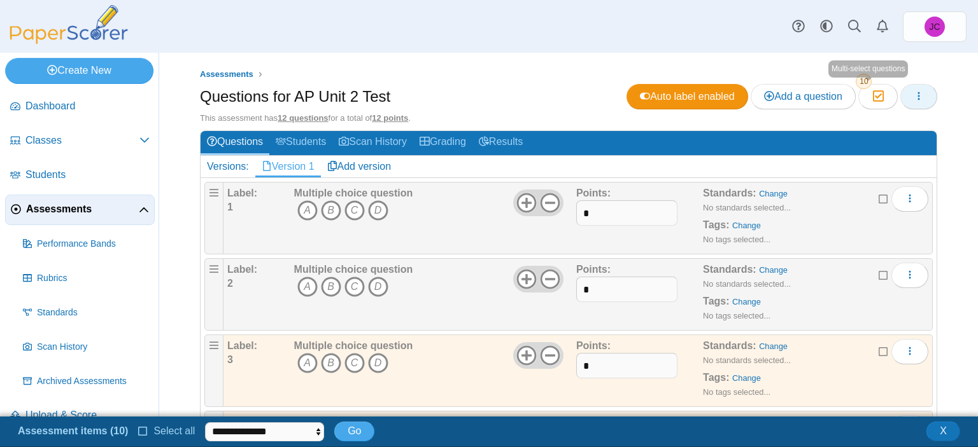
click at [913, 91] on span "button" at bounding box center [918, 96] width 10 height 11
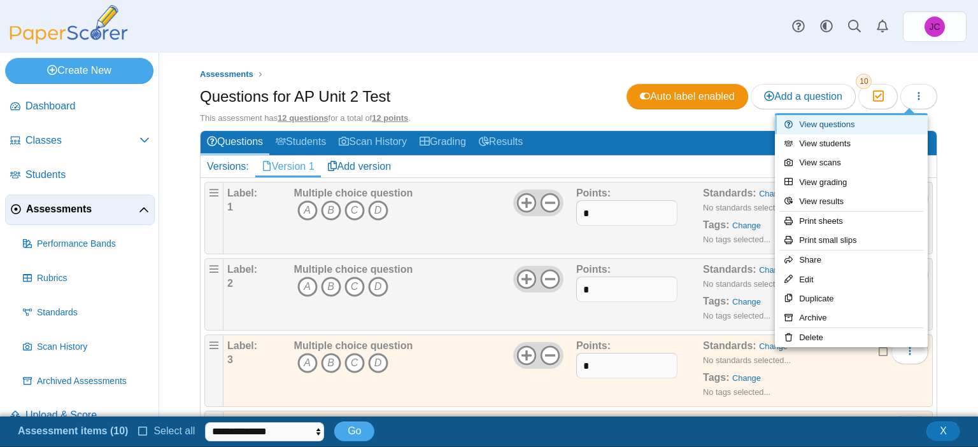
click at [871, 118] on link "View questions" at bounding box center [851, 124] width 153 height 19
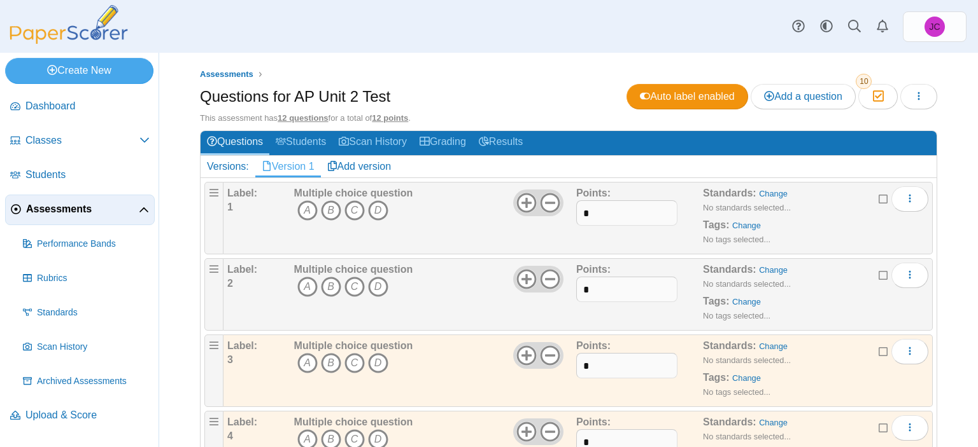
click at [878, 348] on icon at bounding box center [883, 350] width 10 height 9
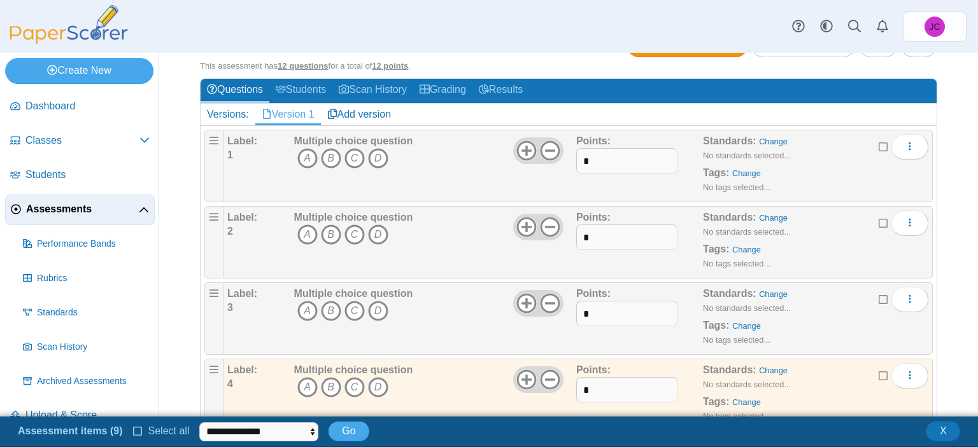
scroll to position [127, 0]
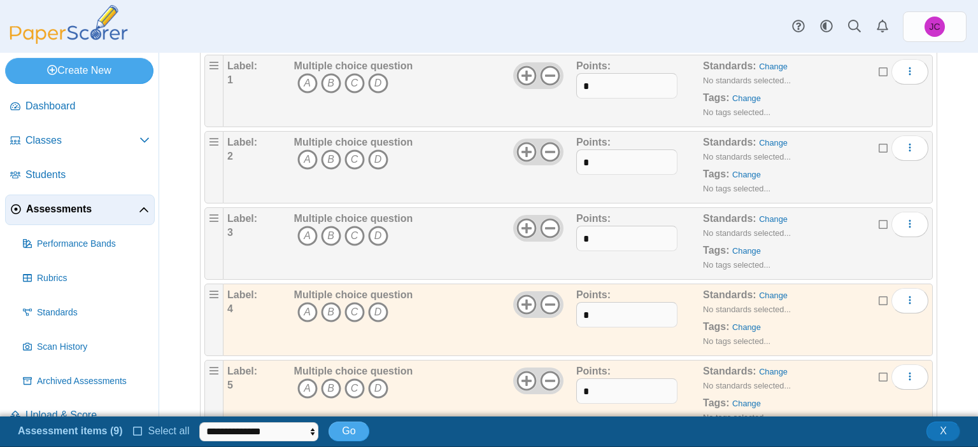
click at [878, 297] on icon at bounding box center [883, 299] width 10 height 9
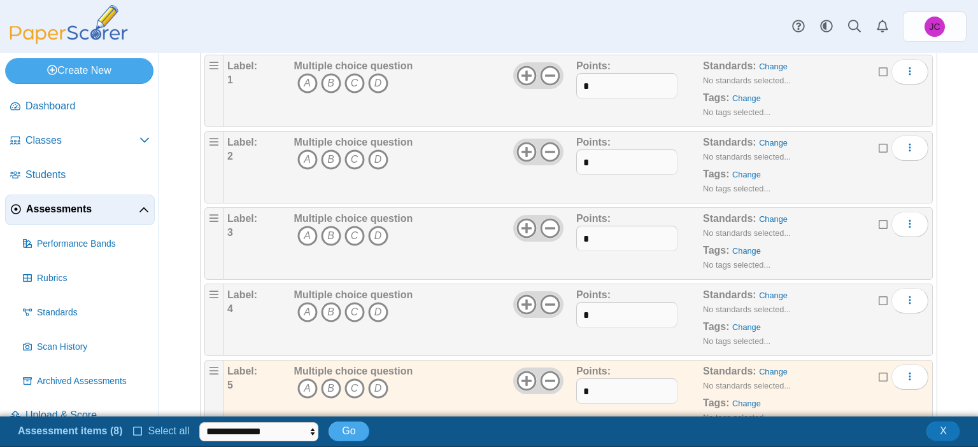
click at [878, 372] on icon at bounding box center [883, 376] width 10 height 9
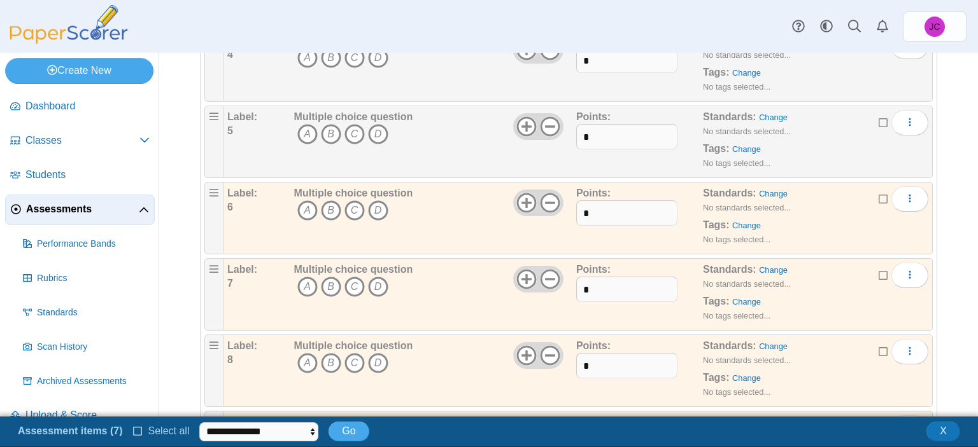
click at [878, 197] on icon at bounding box center [883, 197] width 10 height 9
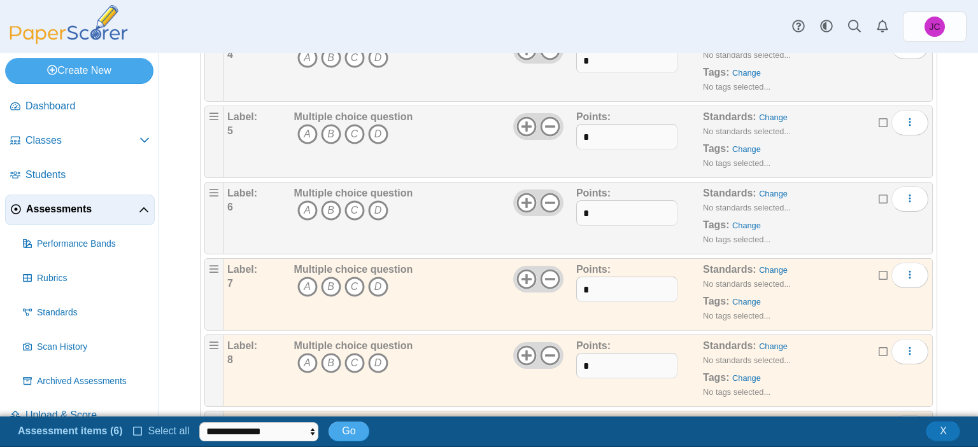
click at [867, 277] on div "Standards: Change No standards selected... Tags: Change No tags selected..." at bounding box center [798, 295] width 190 height 64
click at [878, 275] on icon at bounding box center [883, 274] width 10 height 9
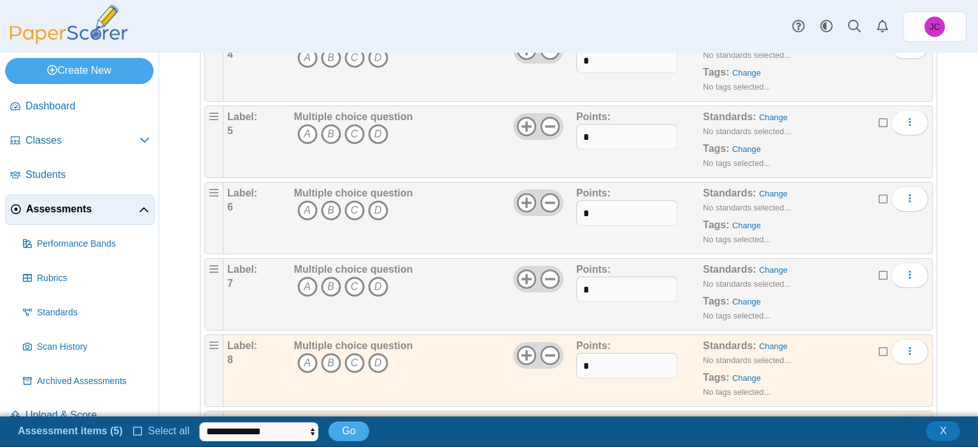
click at [878, 346] on icon at bounding box center [883, 350] width 10 height 9
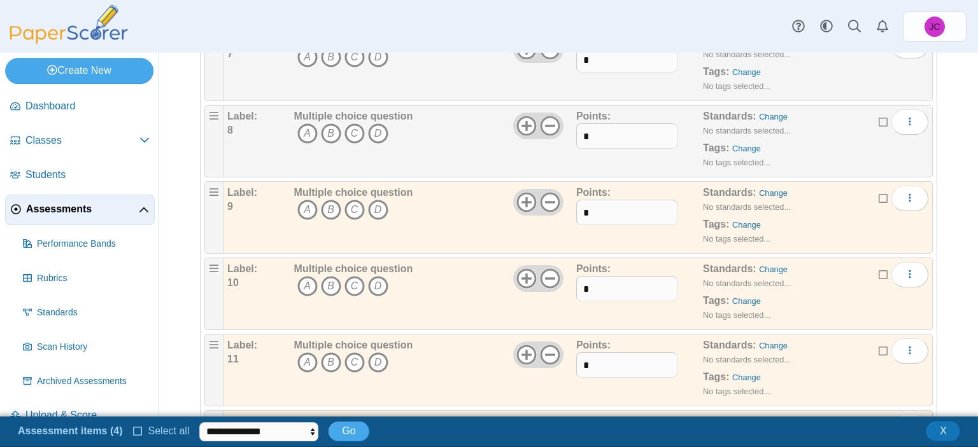
scroll to position [636, 0]
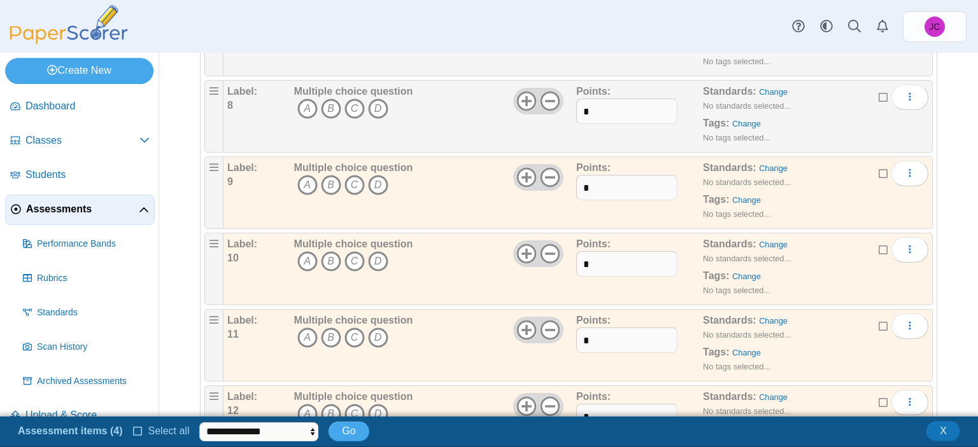
click at [878, 168] on icon at bounding box center [883, 172] width 10 height 9
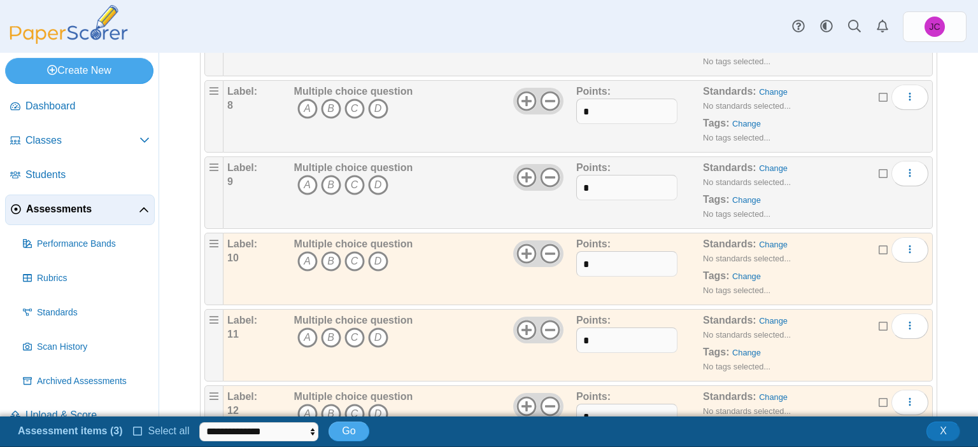
click at [878, 249] on icon at bounding box center [883, 248] width 10 height 9
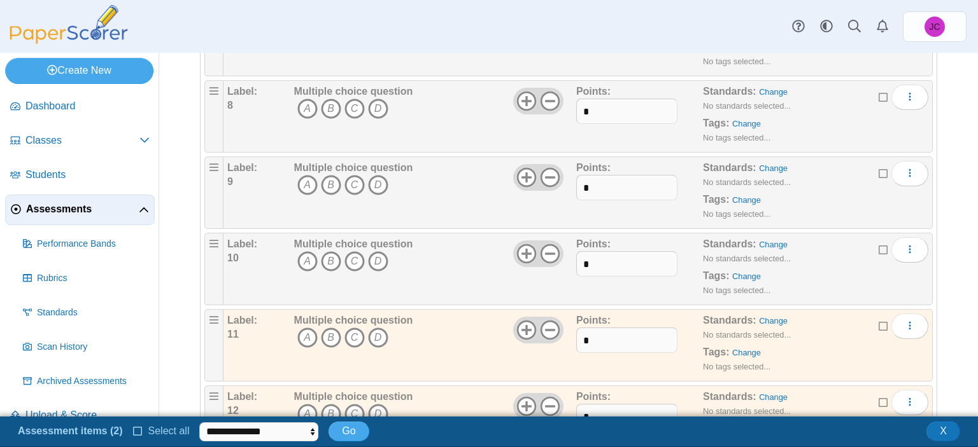
click at [878, 321] on icon at bounding box center [883, 325] width 10 height 9
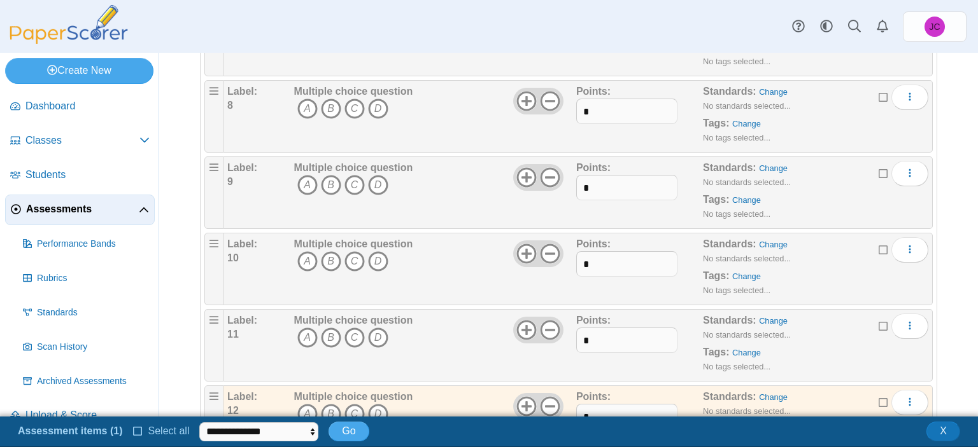
click at [878, 397] on icon at bounding box center [883, 401] width 10 height 9
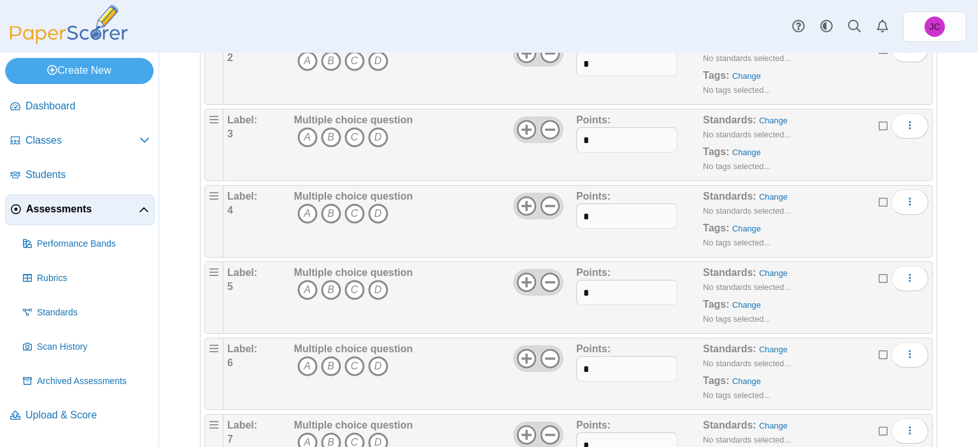
scroll to position [0, 0]
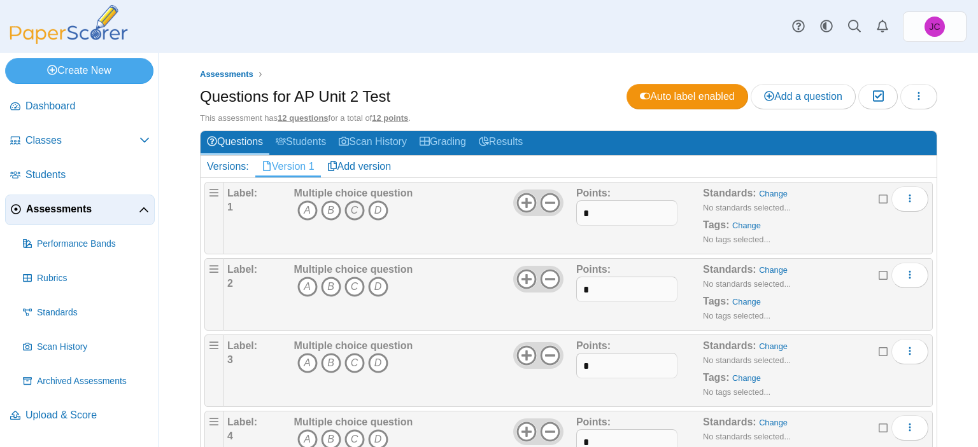
click at [347, 204] on icon "C" at bounding box center [354, 210] width 20 height 20
click at [328, 284] on icon "B" at bounding box center [331, 287] width 20 height 20
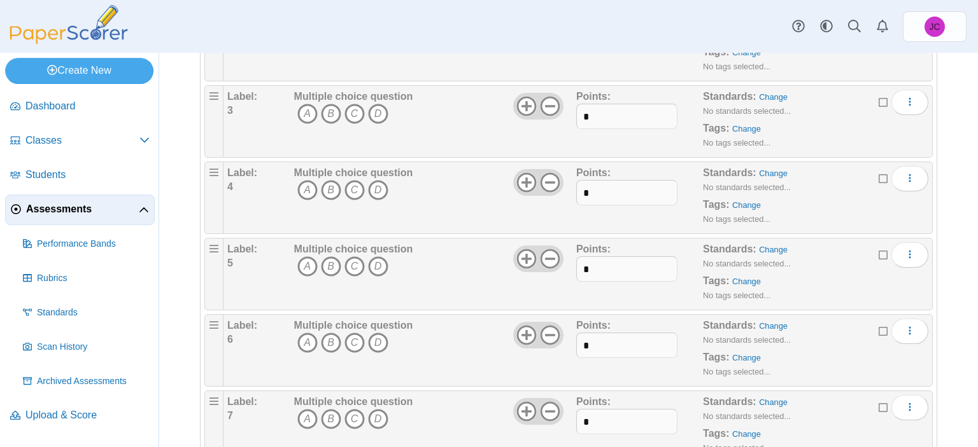
scroll to position [255, 0]
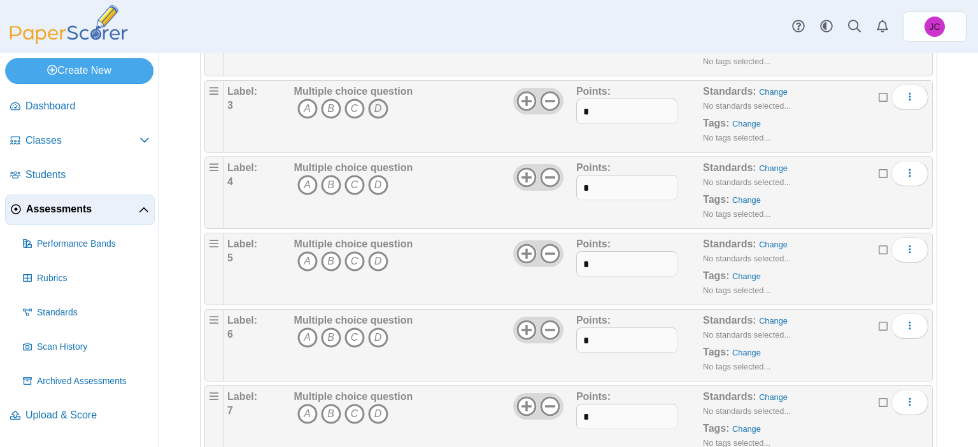
click at [375, 108] on icon "D" at bounding box center [378, 109] width 20 height 20
click at [302, 178] on icon "A" at bounding box center [307, 185] width 20 height 20
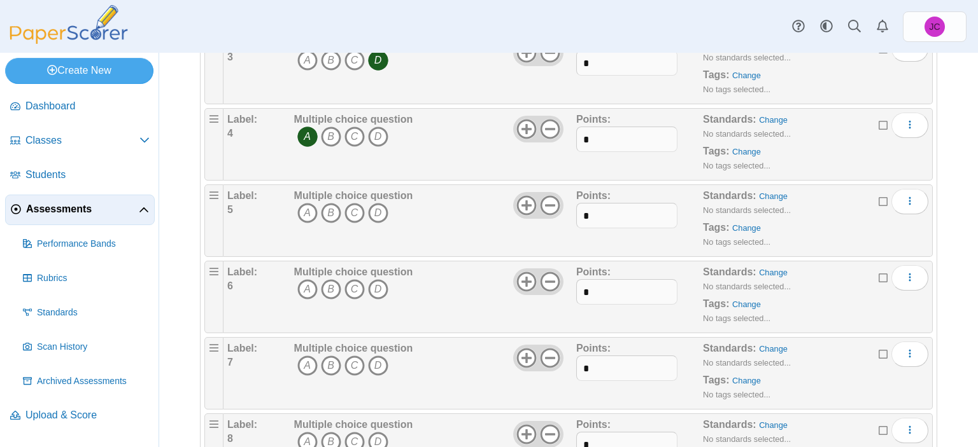
scroll to position [382, 0]
click at [381, 137] on icon "D" at bounding box center [378, 134] width 20 height 20
click at [356, 206] on icon "C" at bounding box center [354, 210] width 20 height 20
click at [375, 292] on icon "D" at bounding box center [378, 287] width 20 height 20
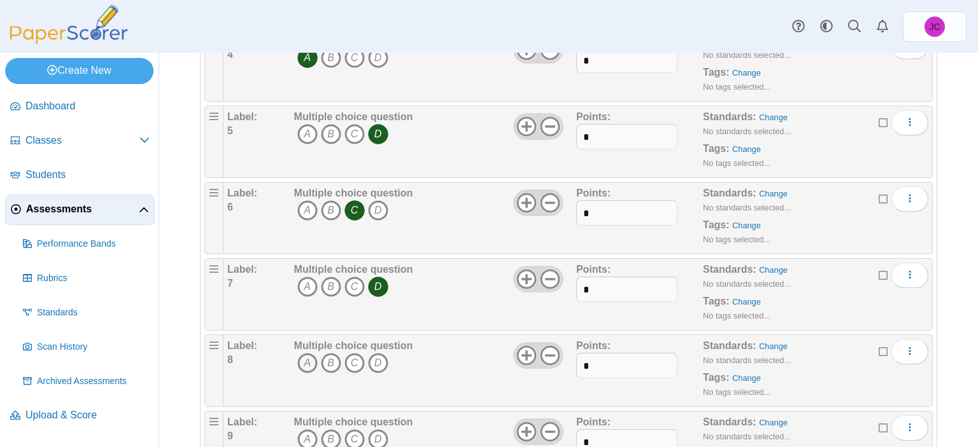
scroll to position [573, 0]
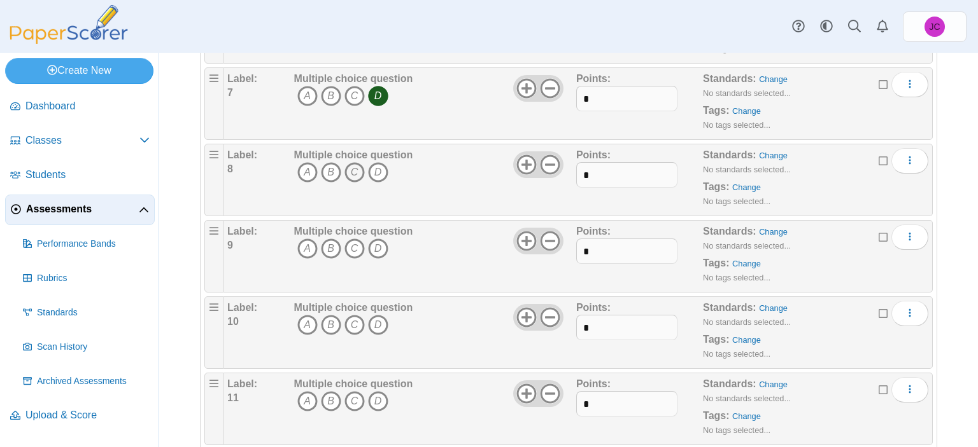
click at [351, 165] on icon "C" at bounding box center [354, 172] width 20 height 20
click at [351, 241] on icon "C" at bounding box center [354, 249] width 20 height 20
click at [383, 323] on icon "D" at bounding box center [378, 325] width 20 height 20
click at [309, 399] on icon "A" at bounding box center [307, 401] width 20 height 20
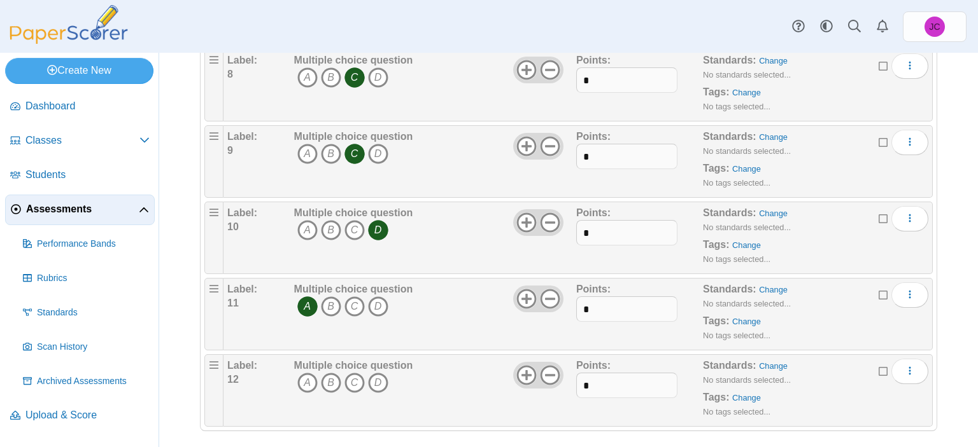
scroll to position [671, 0]
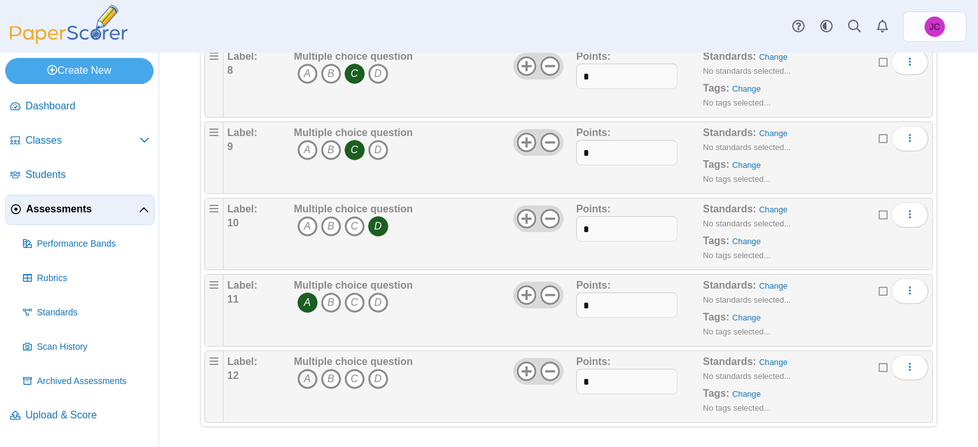
click at [310, 370] on icon "A" at bounding box center [307, 379] width 20 height 20
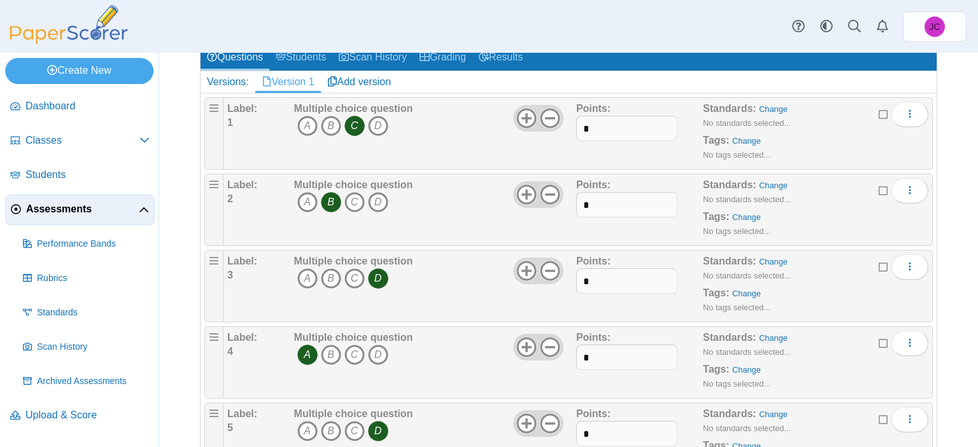
scroll to position [0, 0]
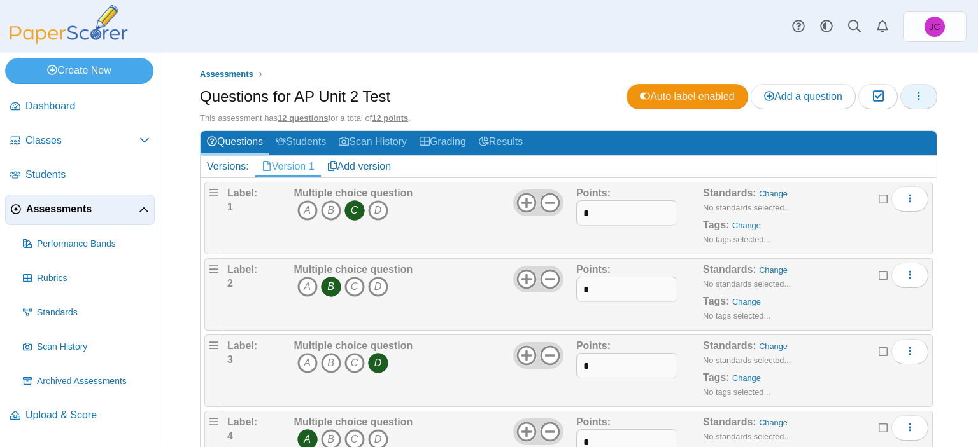
click at [918, 93] on use "button" at bounding box center [919, 96] width 2 height 8
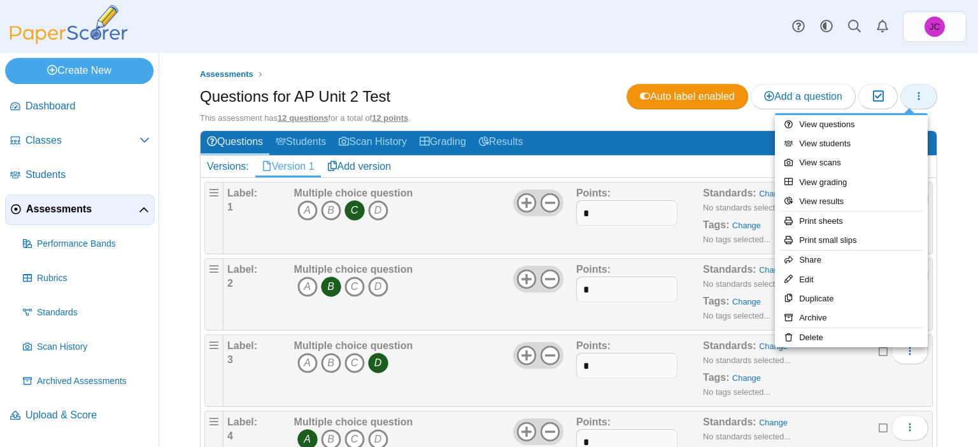
click at [918, 93] on use "button" at bounding box center [919, 96] width 2 height 8
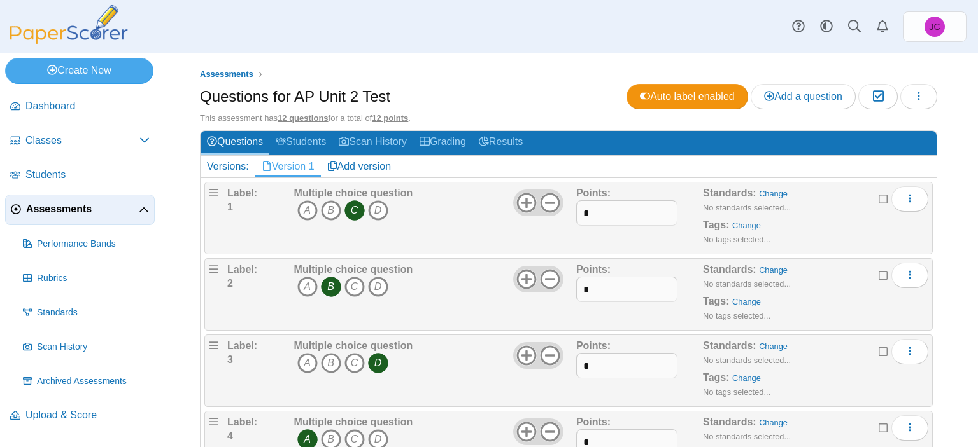
click at [462, 91] on div "Questions for AP Unit 2 Test Auto label enabled Add a question Moderation 0" at bounding box center [568, 98] width 737 height 29
click at [318, 136] on link "Students" at bounding box center [300, 143] width 63 height 24
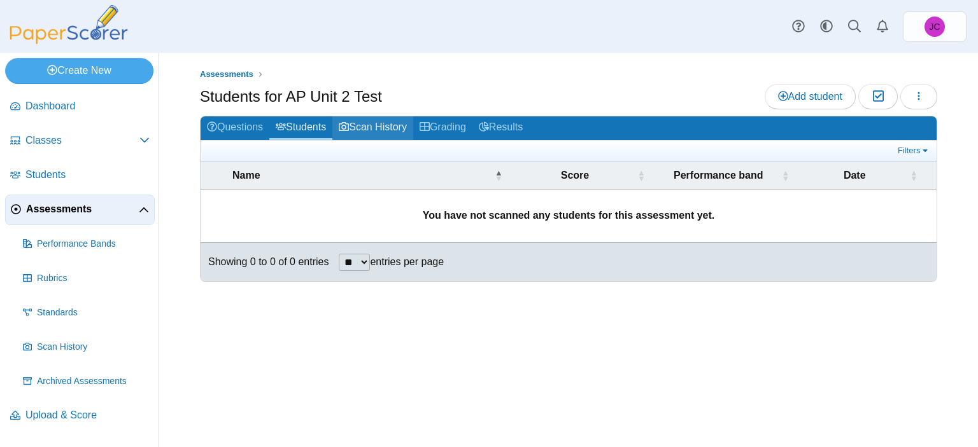
click at [389, 129] on link "Scan History" at bounding box center [372, 128] width 81 height 24
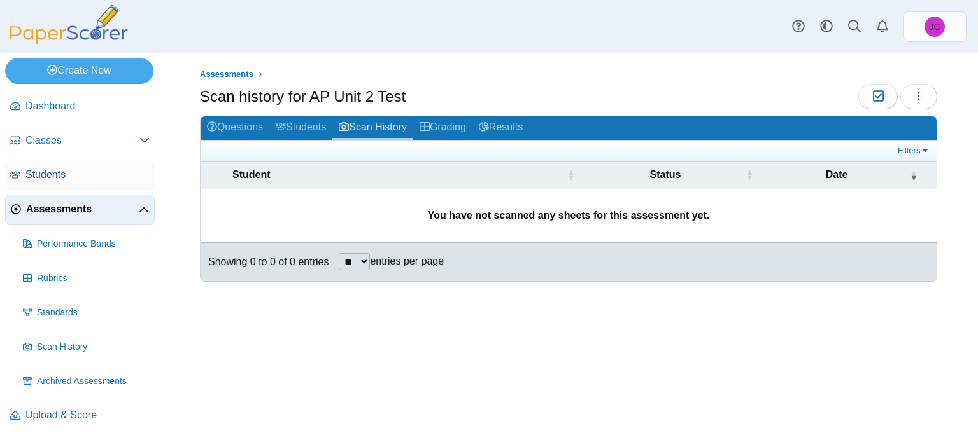
click at [36, 172] on span "Students" at bounding box center [87, 175] width 124 height 14
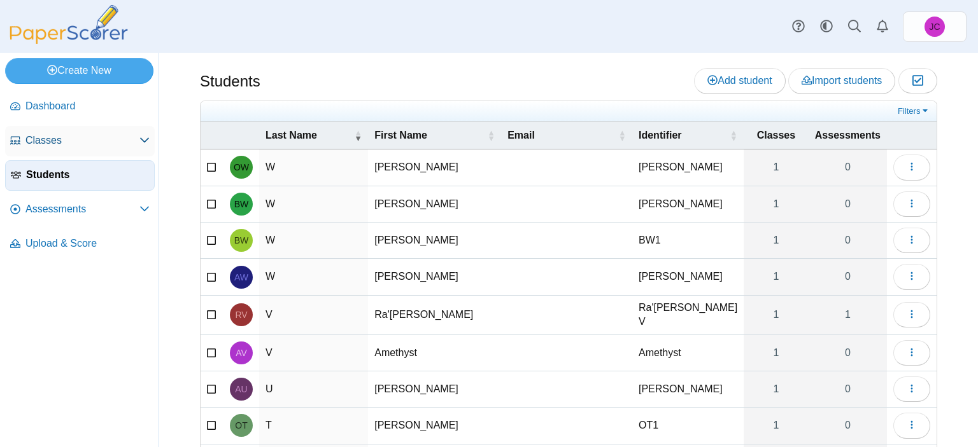
click at [85, 130] on link "Classes" at bounding box center [80, 141] width 150 height 31
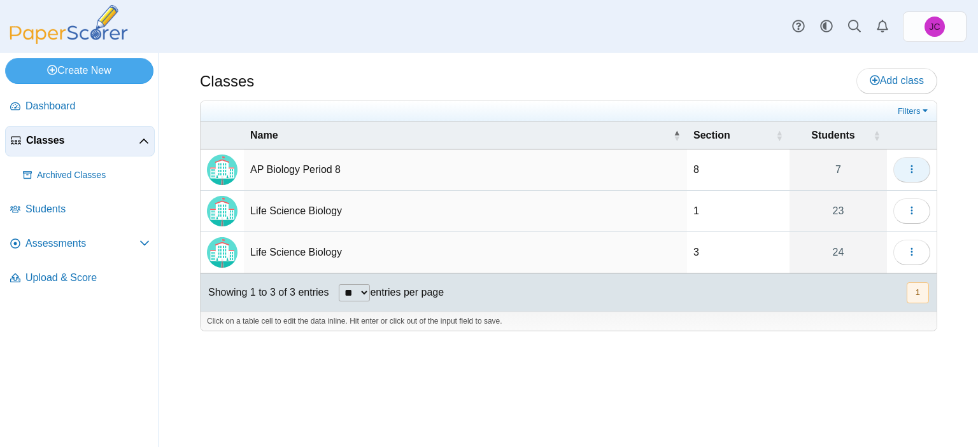
click at [912, 172] on icon "button" at bounding box center [911, 169] width 10 height 10
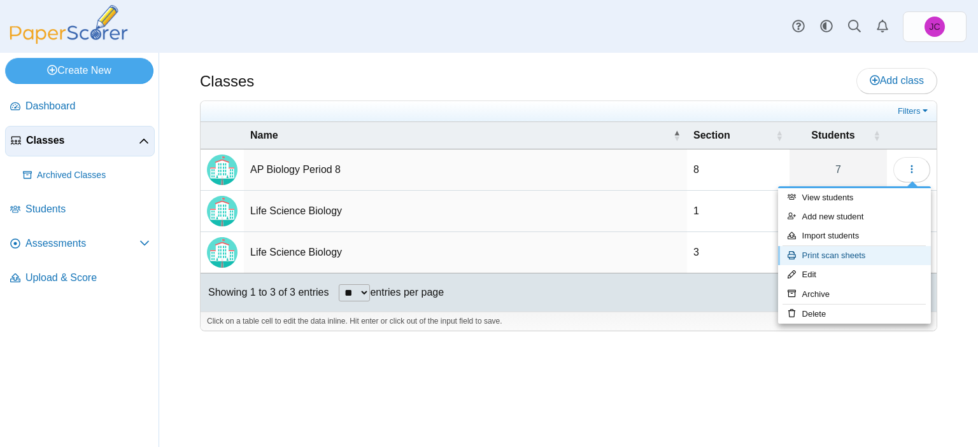
click at [852, 253] on link "Print scan sheets" at bounding box center [854, 255] width 153 height 19
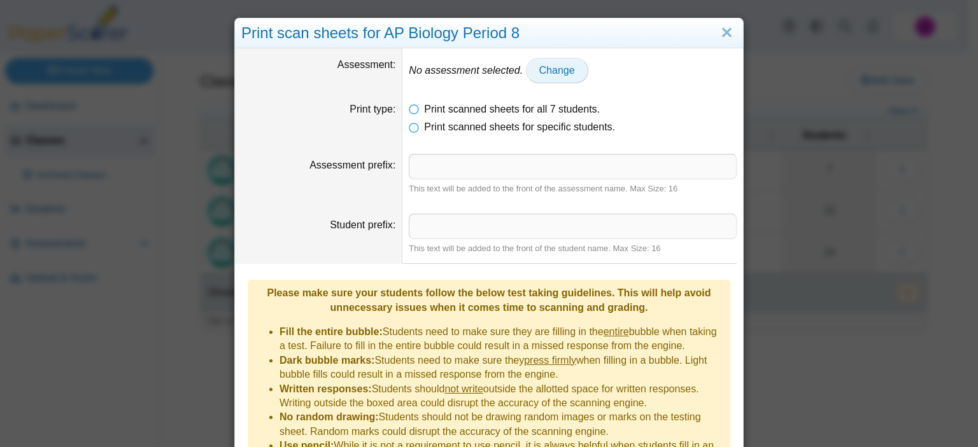
click at [547, 69] on span "Change" at bounding box center [557, 70] width 36 height 11
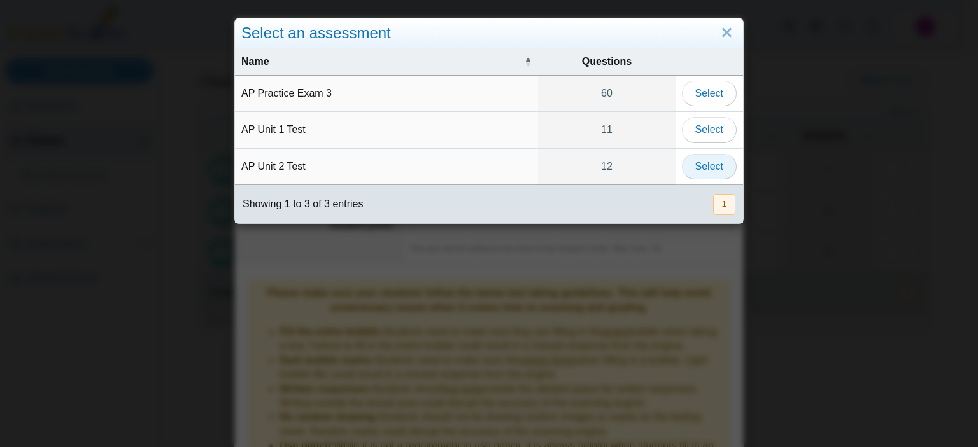
click at [708, 161] on span "Select" at bounding box center [709, 166] width 28 height 11
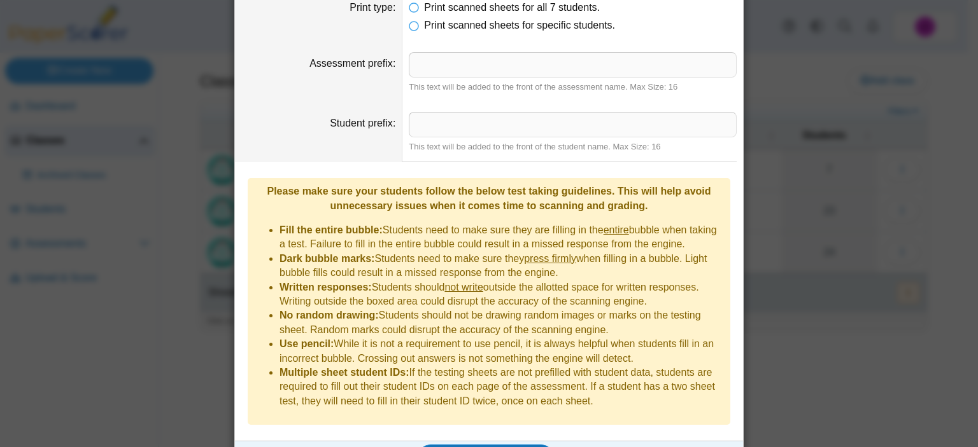
scroll to position [115, 0]
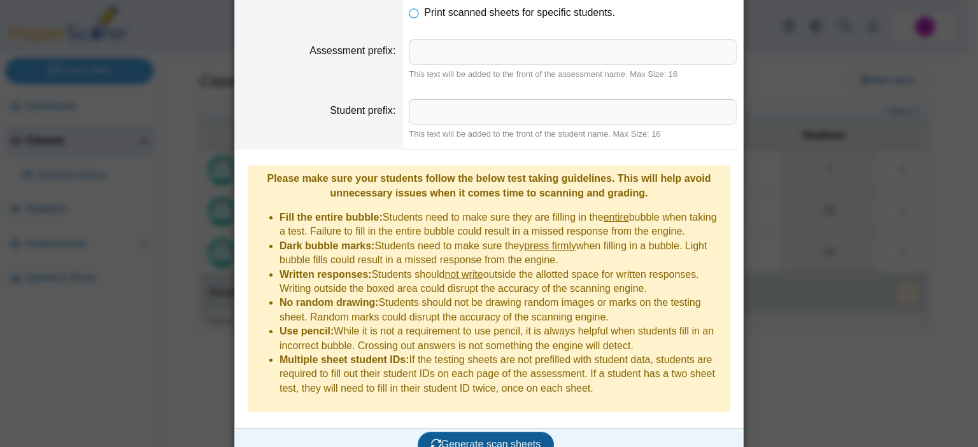
click at [455, 439] on span "Generate scan sheets" at bounding box center [486, 444] width 110 height 11
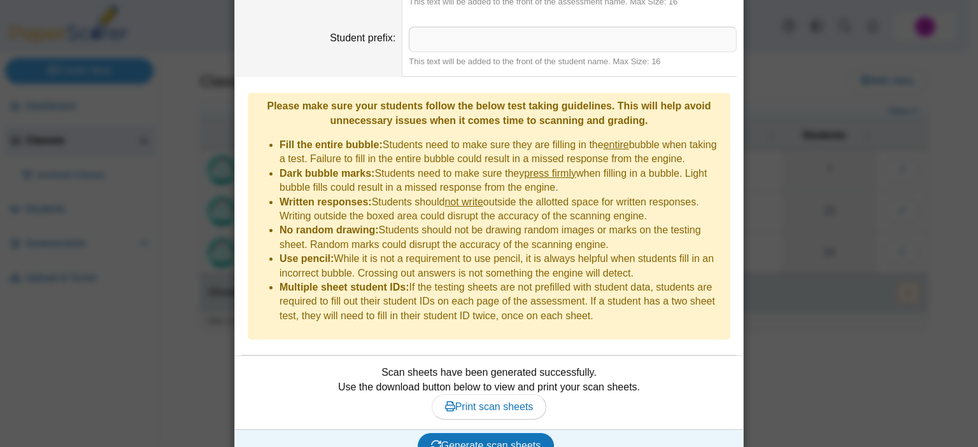
scroll to position [188, 0]
click at [503, 401] on span "Print scan sheets" at bounding box center [489, 406] width 88 height 11
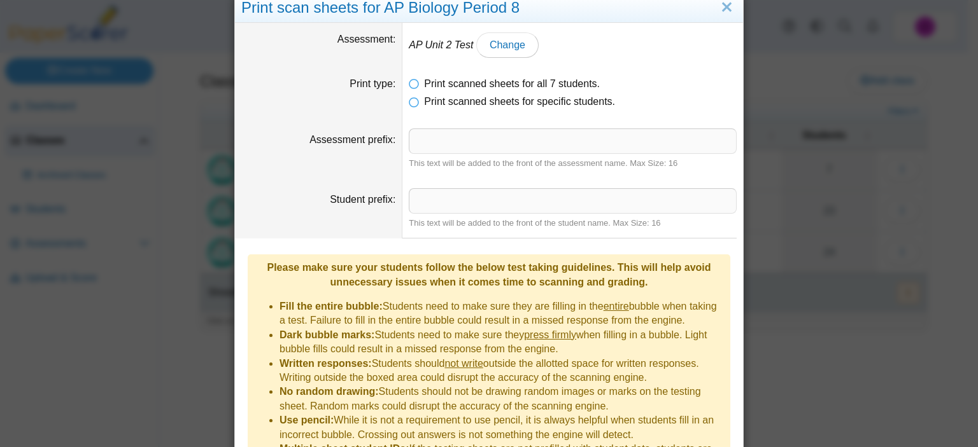
scroll to position [0, 0]
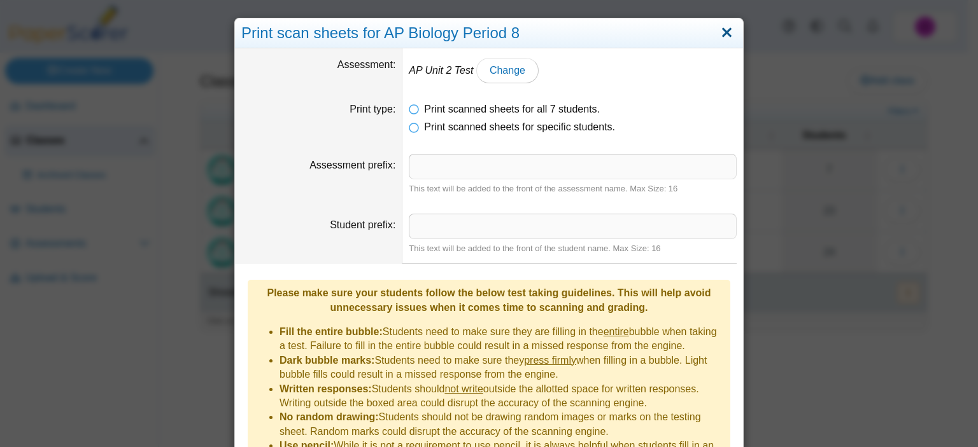
click at [718, 30] on link "Close" at bounding box center [727, 33] width 20 height 22
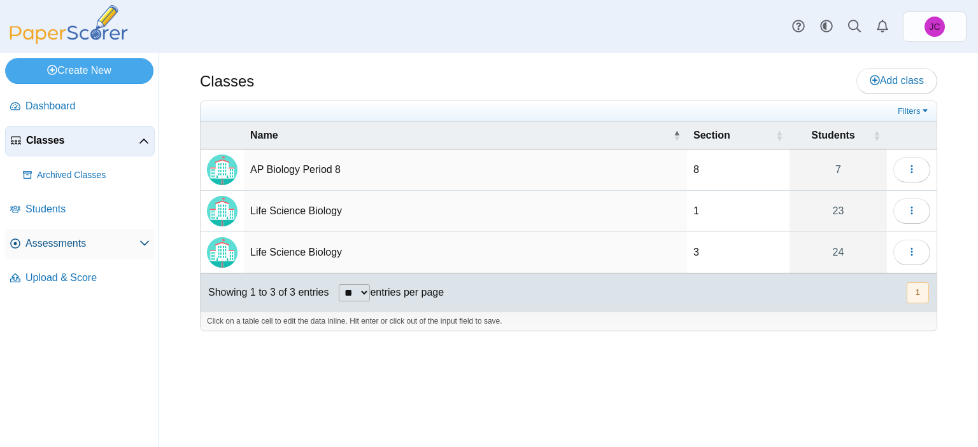
click at [102, 245] on span "Assessments" at bounding box center [82, 244] width 114 height 14
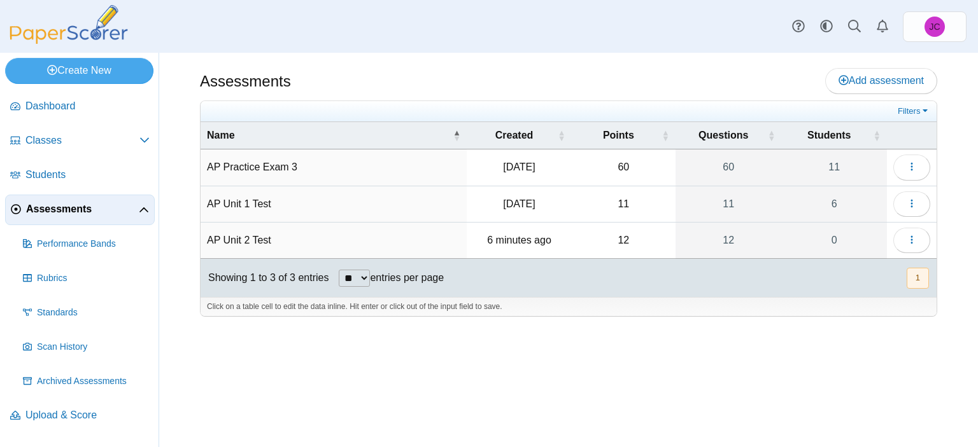
click at [248, 231] on td "AP Unit 2 Test" at bounding box center [333, 241] width 266 height 36
click at [909, 235] on icon "button" at bounding box center [911, 240] width 10 height 10
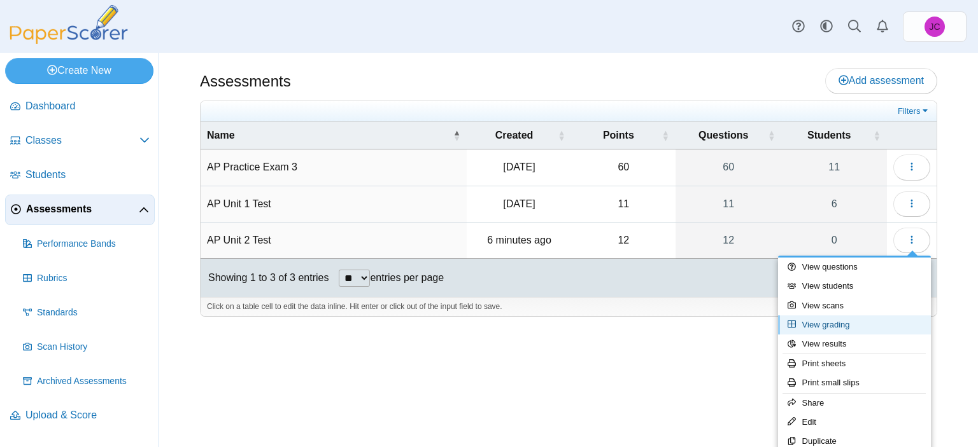
click at [876, 326] on link "View grading" at bounding box center [854, 325] width 153 height 19
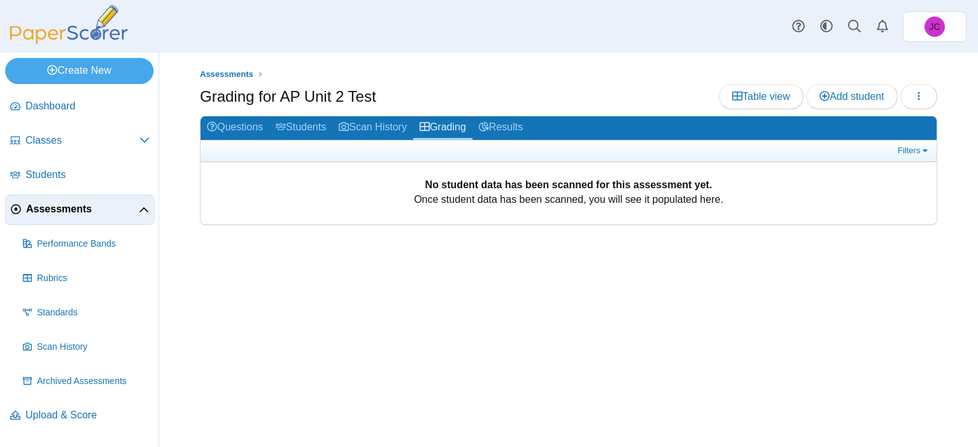
click at [209, 116] on div "Questions Students Scan History Grading Results Filters Show only: Loading… No …" at bounding box center [568, 170] width 737 height 109
click at [222, 122] on link "Questions" at bounding box center [234, 128] width 69 height 24
